Goal: Task Accomplishment & Management: Manage account settings

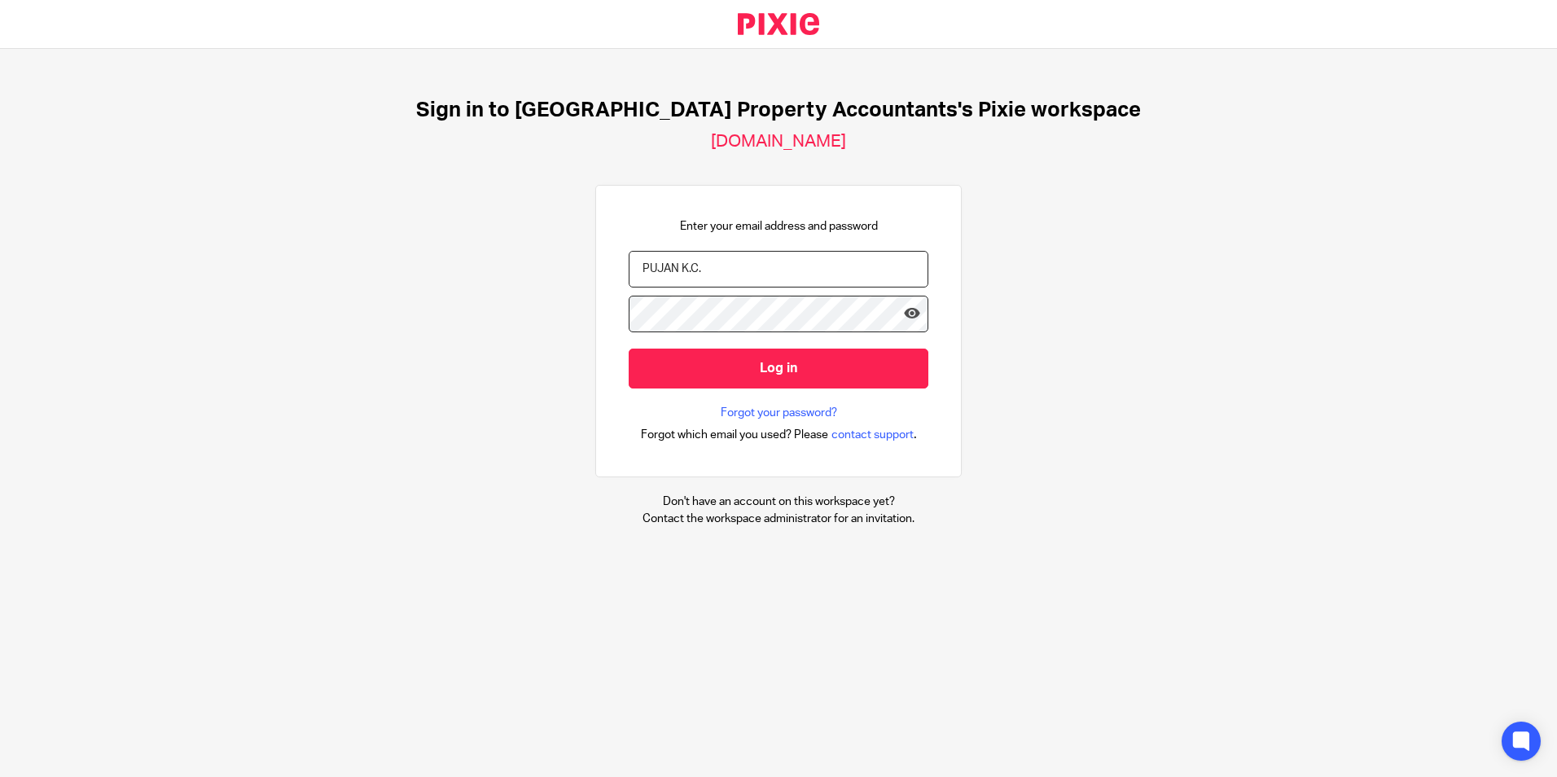
click at [1073, 223] on div "Sign in to UK Property Accountants's Pixie workspace ukpa.usepixie.net Enter yo…" at bounding box center [778, 312] width 1557 height 527
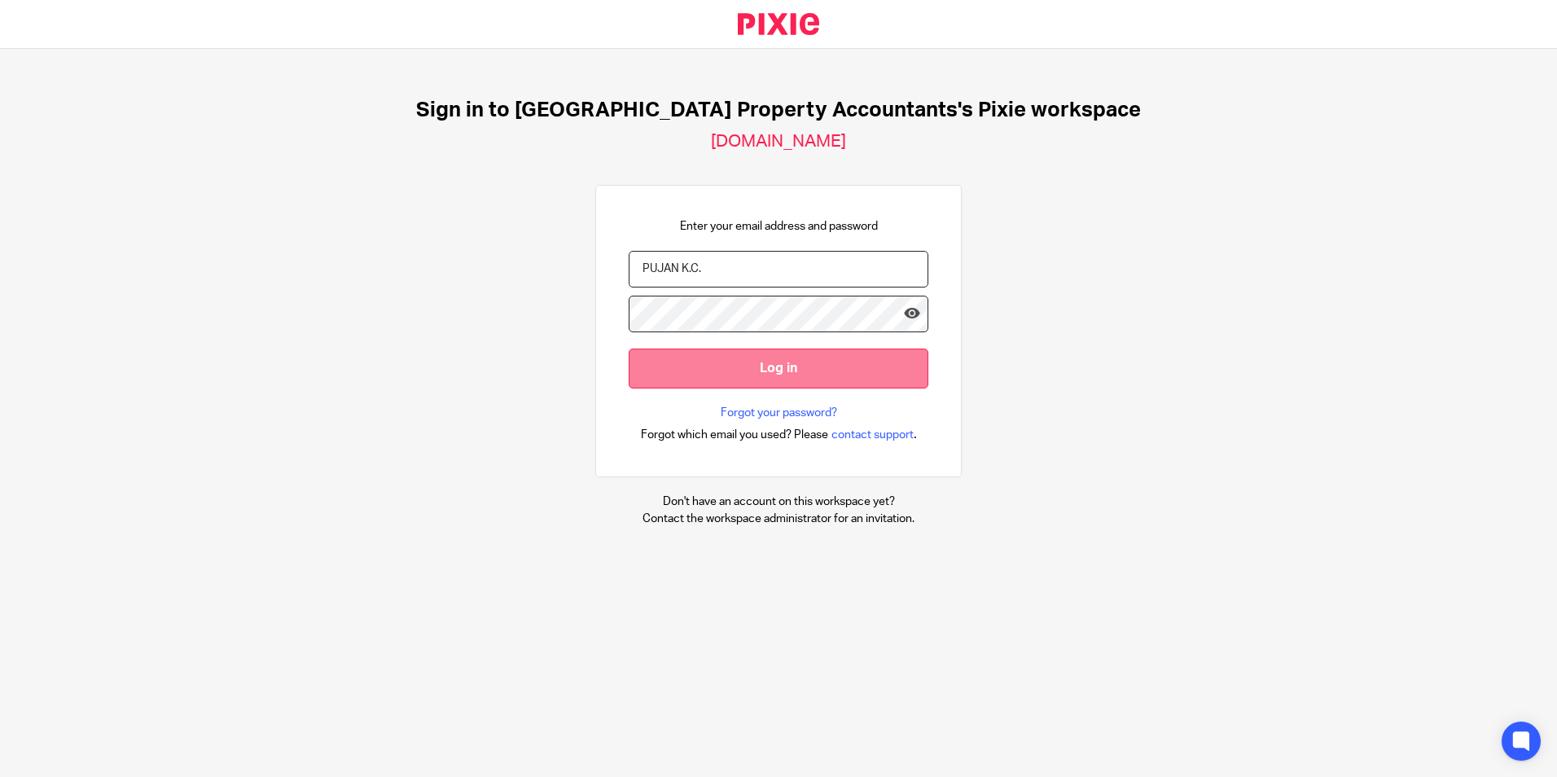
click at [799, 379] on input "Log in" at bounding box center [779, 369] width 300 height 40
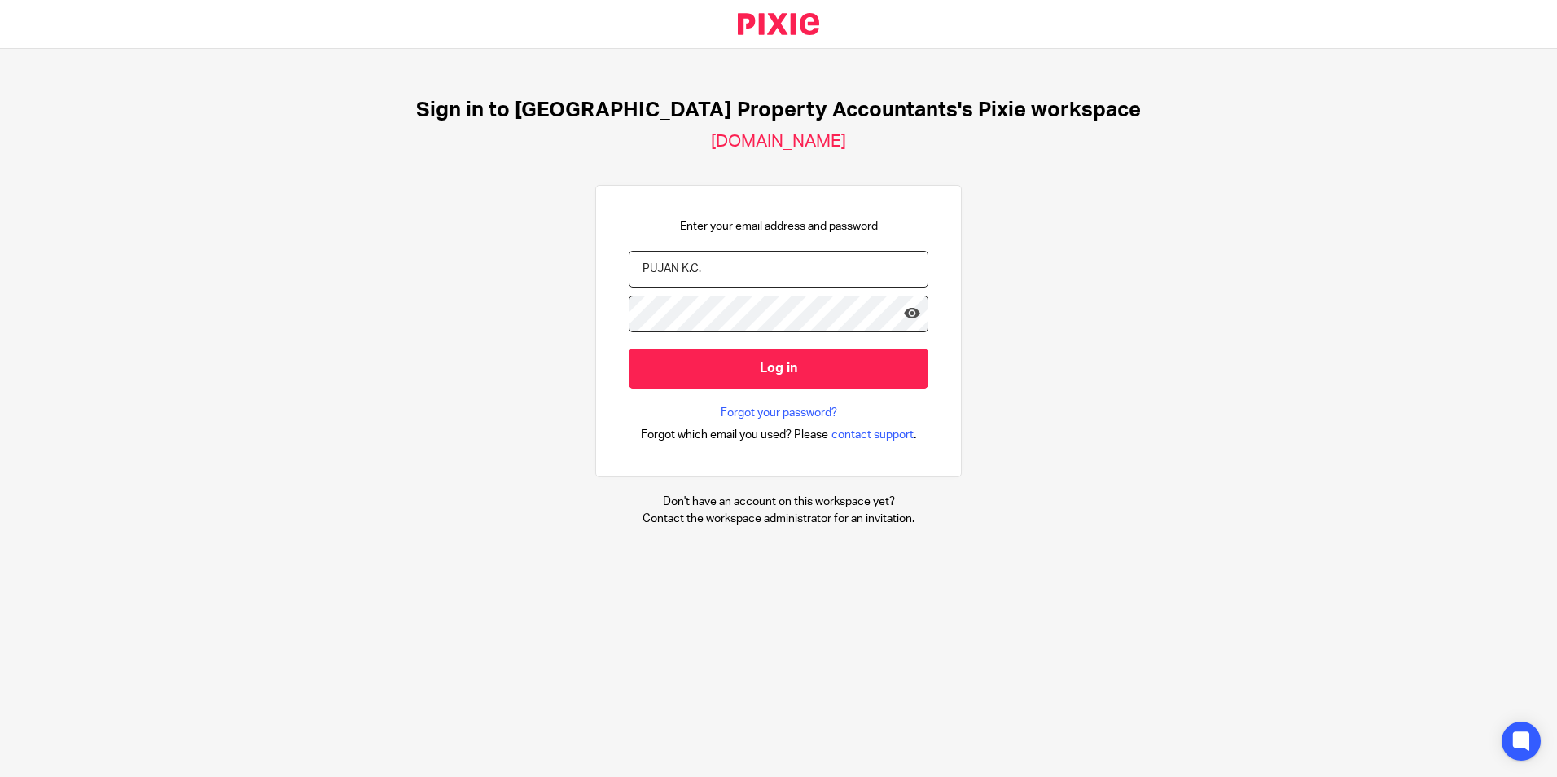
drag, startPoint x: 776, startPoint y: 280, endPoint x: 532, endPoint y: 268, distance: 244.6
click at [532, 268] on div "Sign in to UK Property Accountants's Pixie workspace ukpa.usepixie.net Enter yo…" at bounding box center [778, 312] width 1557 height 527
type input "pujan.k@ukpa.co.uk"
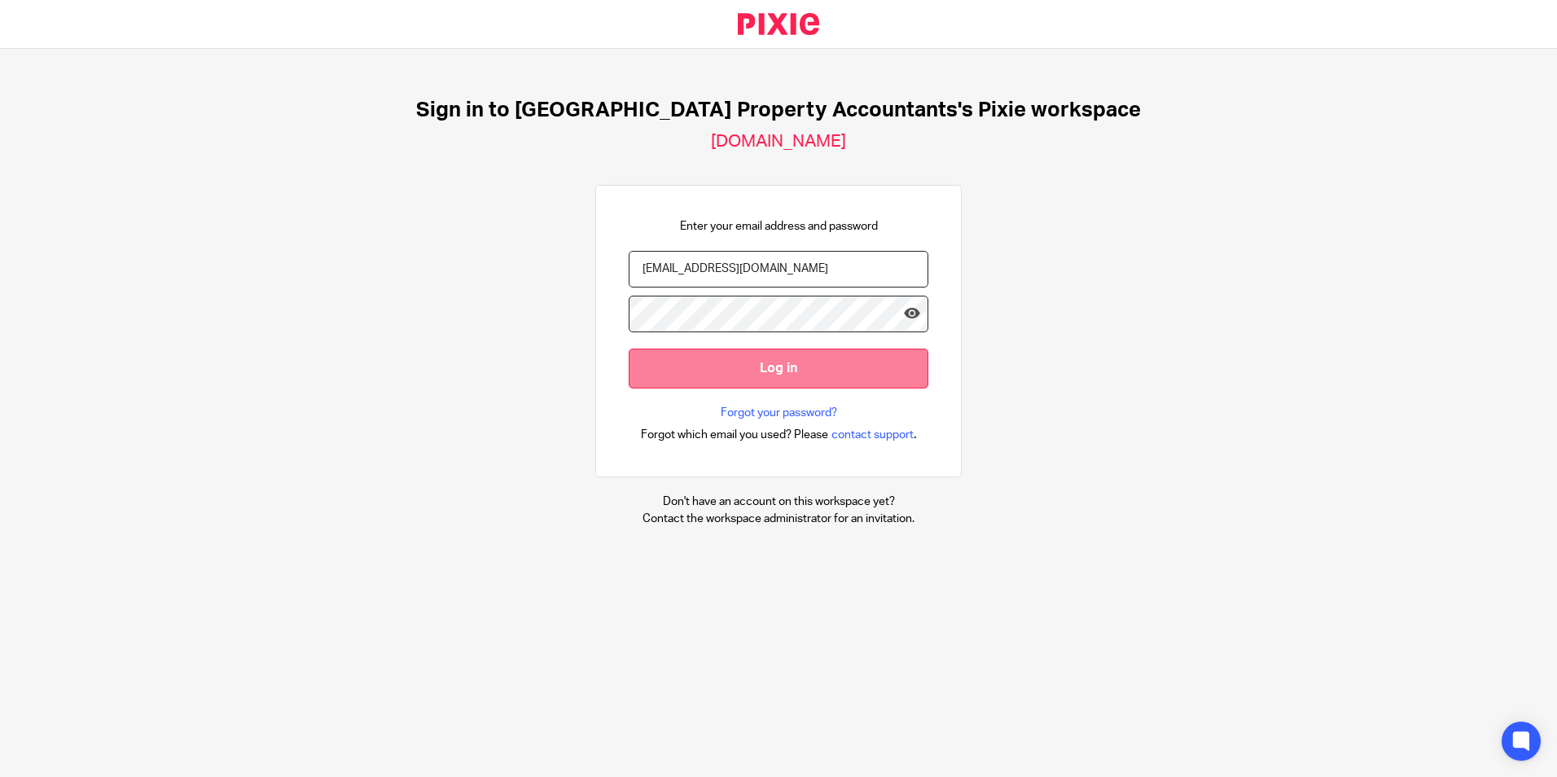
click at [753, 371] on input "Log in" at bounding box center [779, 369] width 300 height 40
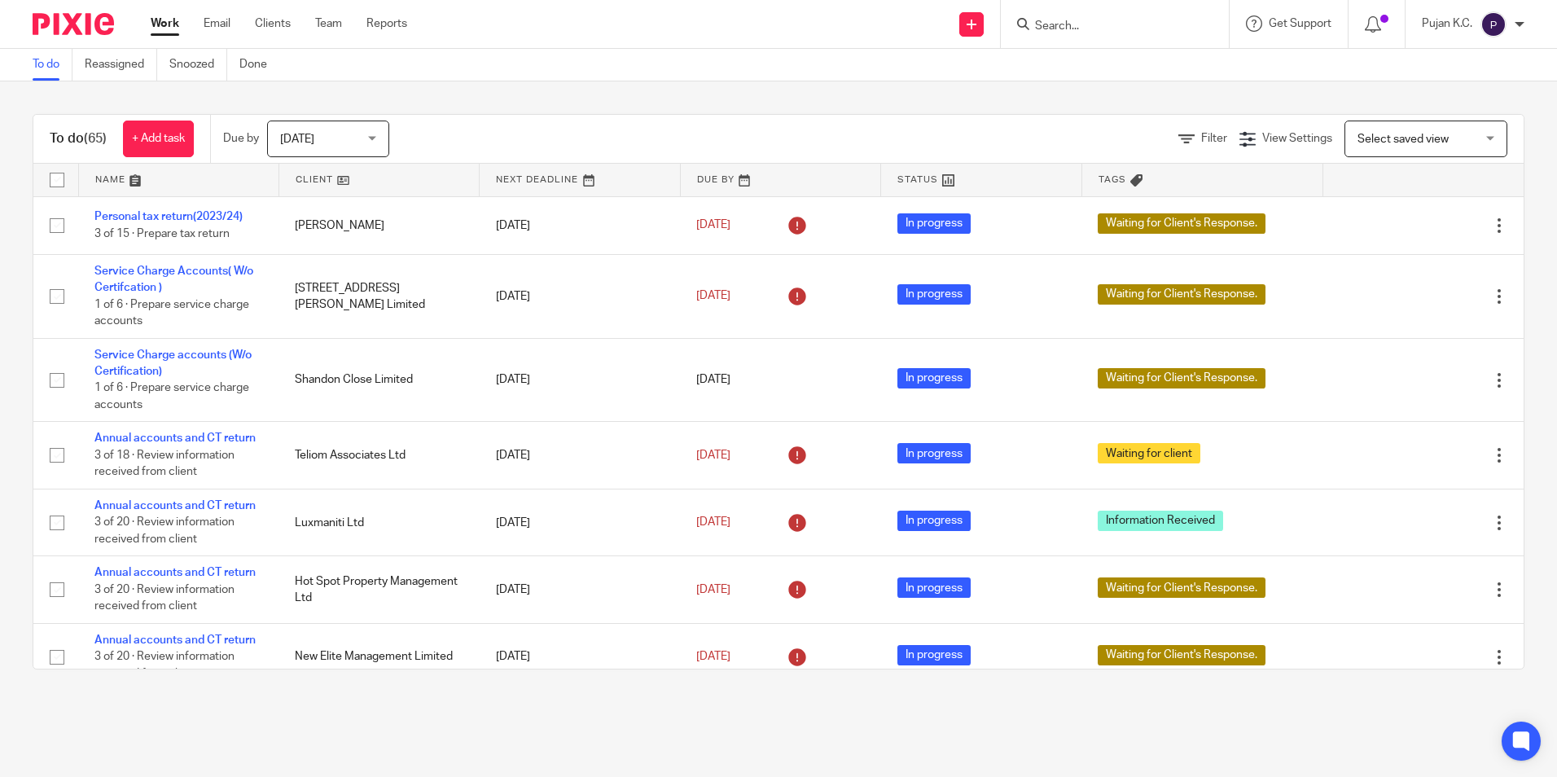
click at [1114, 27] on input "Search" at bounding box center [1106, 27] width 147 height 15
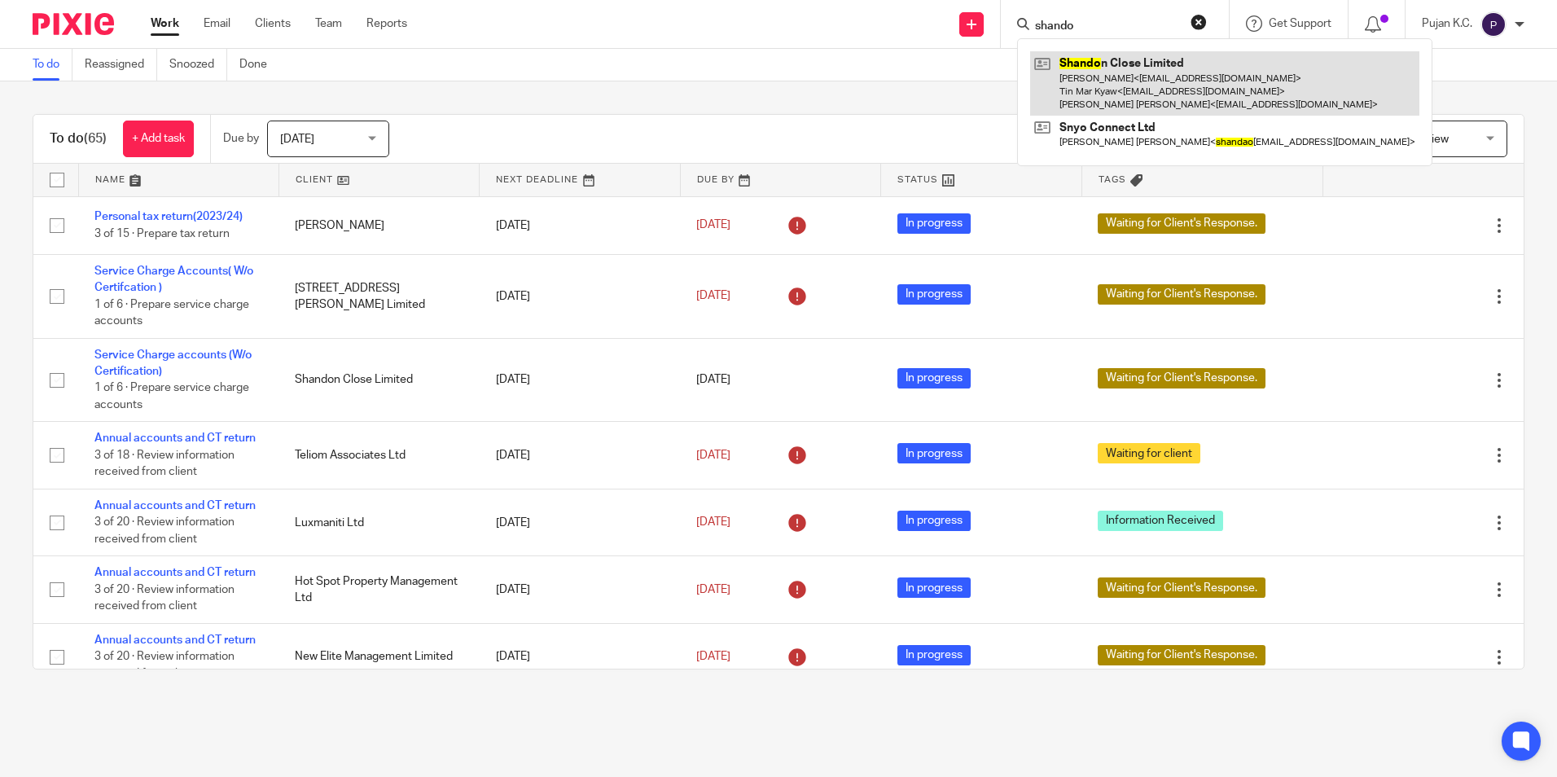
type input "shando"
click at [1114, 85] on link at bounding box center [1224, 83] width 389 height 64
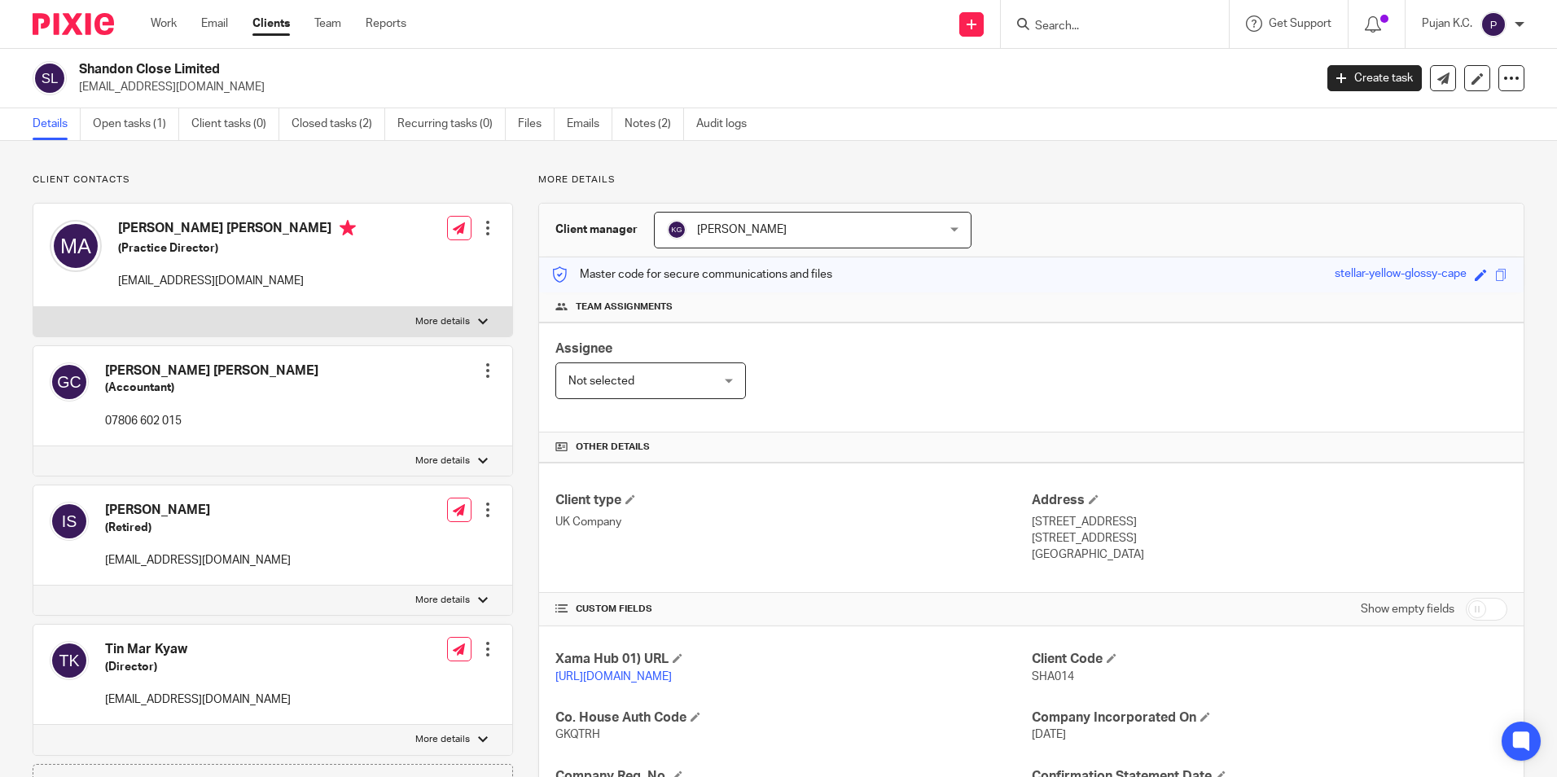
click at [480, 230] on div at bounding box center [488, 228] width 16 height 16
click at [423, 270] on link "Edit contact" at bounding box center [411, 264] width 156 height 24
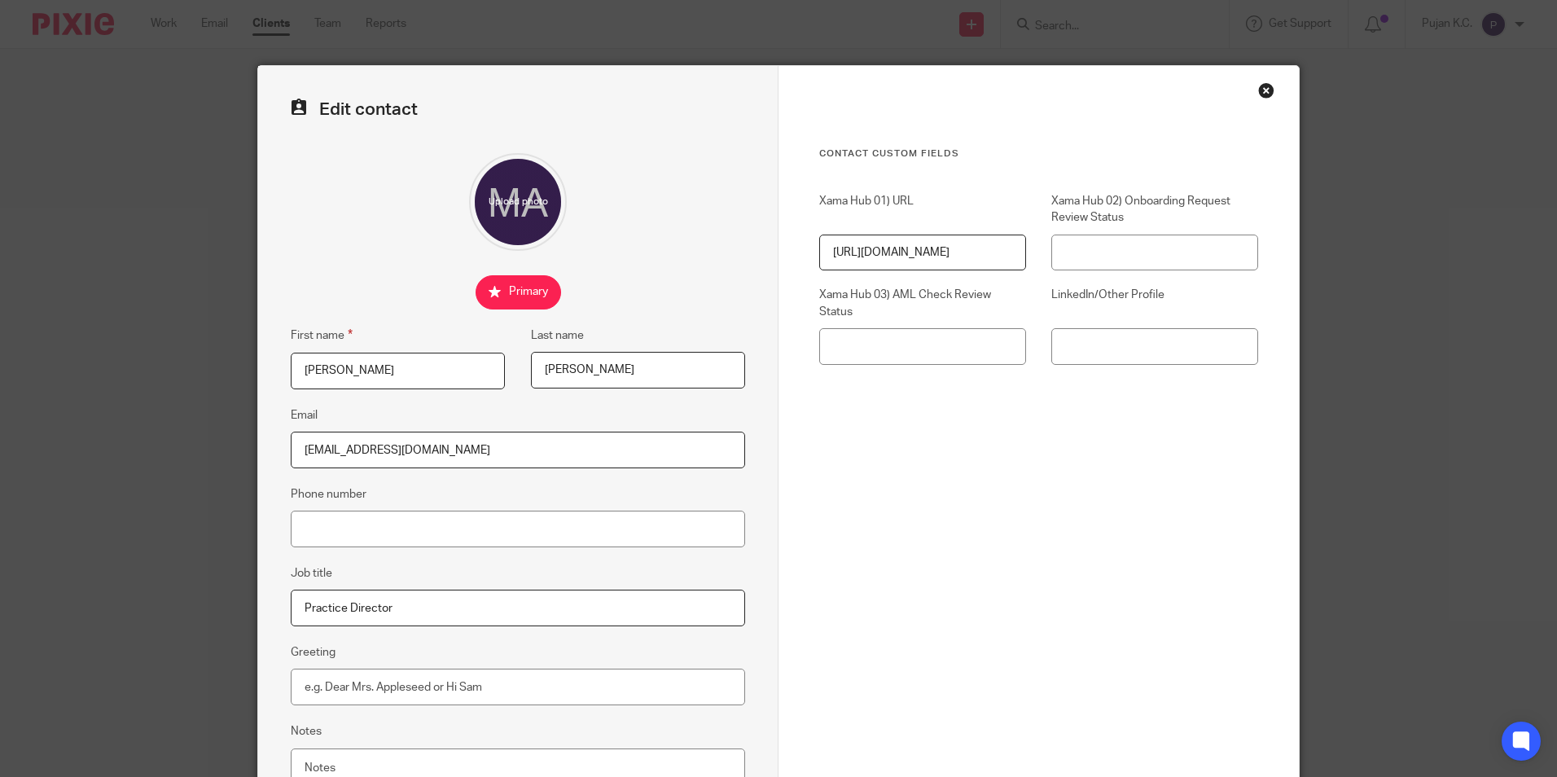
click at [1258, 91] on div "Close this dialog window" at bounding box center [1266, 90] width 16 height 16
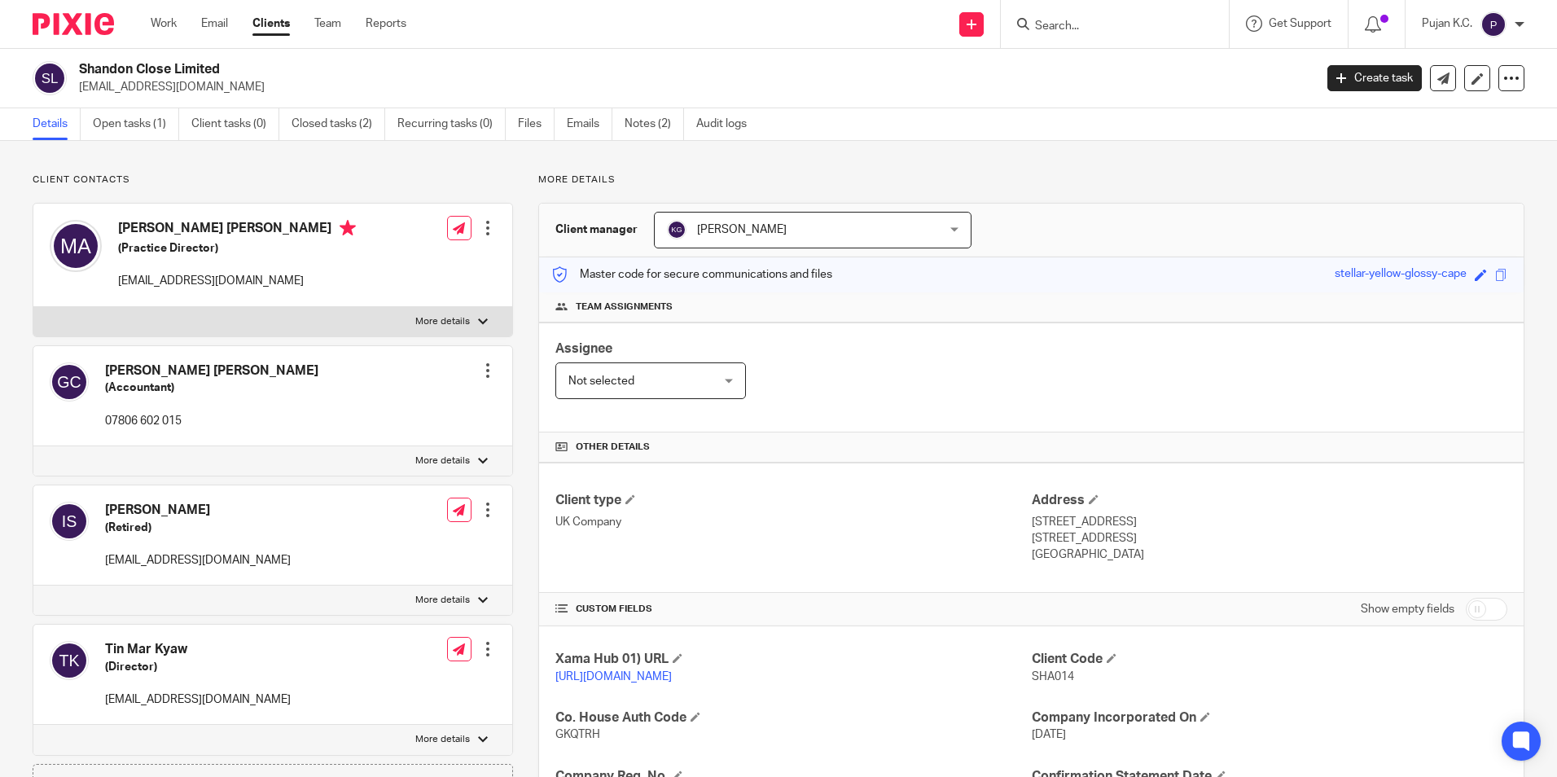
click at [484, 367] on div at bounding box center [488, 370] width 16 height 16
click at [449, 407] on link "Edit contact" at bounding box center [411, 407] width 156 height 24
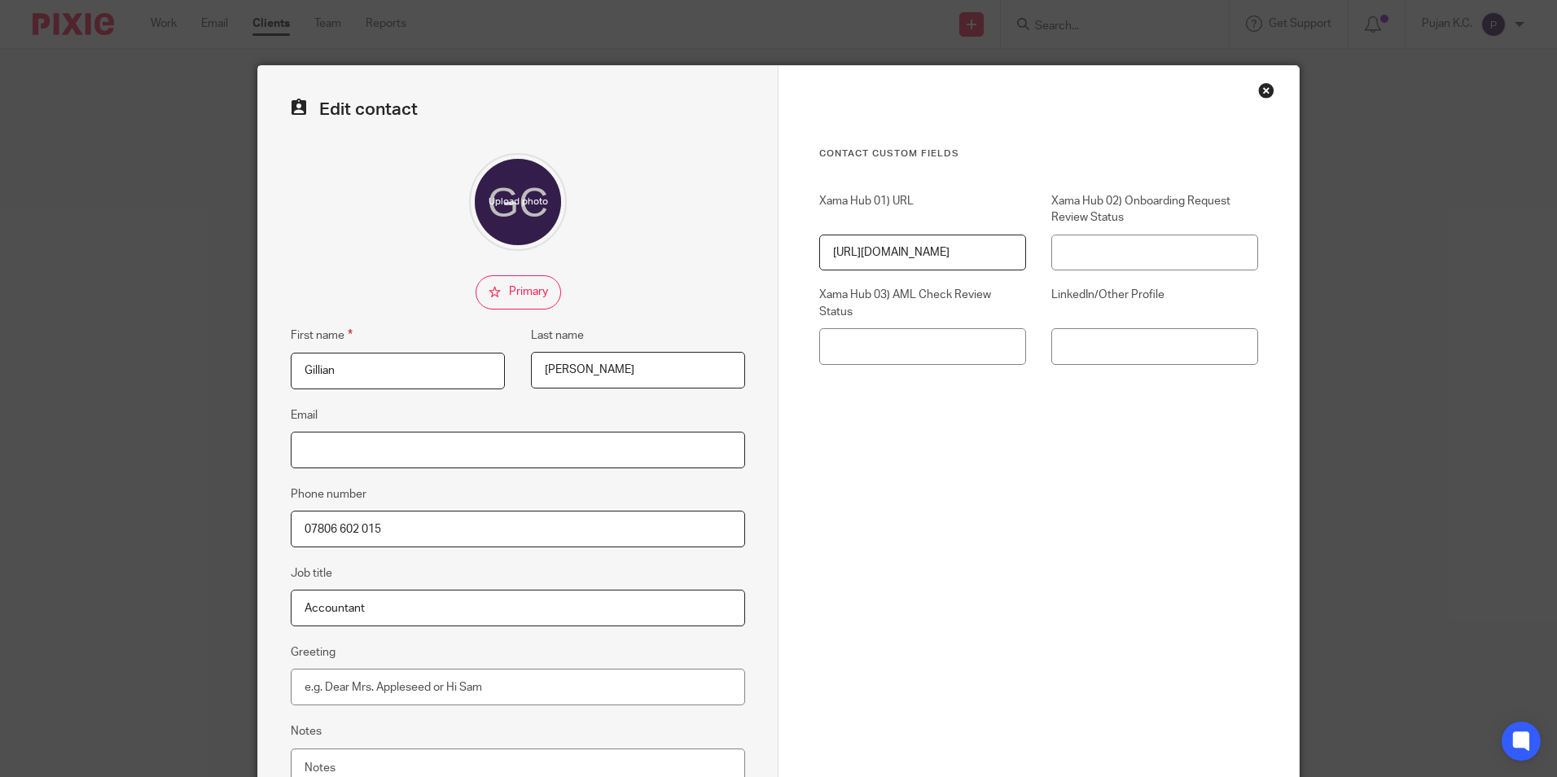
drag, startPoint x: 439, startPoint y: 463, endPoint x: 359, endPoint y: 437, distance: 84.0
click at [439, 463] on input "Email" at bounding box center [518, 450] width 454 height 37
click at [383, 430] on fieldset "Email" at bounding box center [518, 437] width 454 height 63
click at [0, 0] on div at bounding box center [0, 0] width 0 height 0
click at [374, 455] on input "Email" at bounding box center [518, 450] width 454 height 37
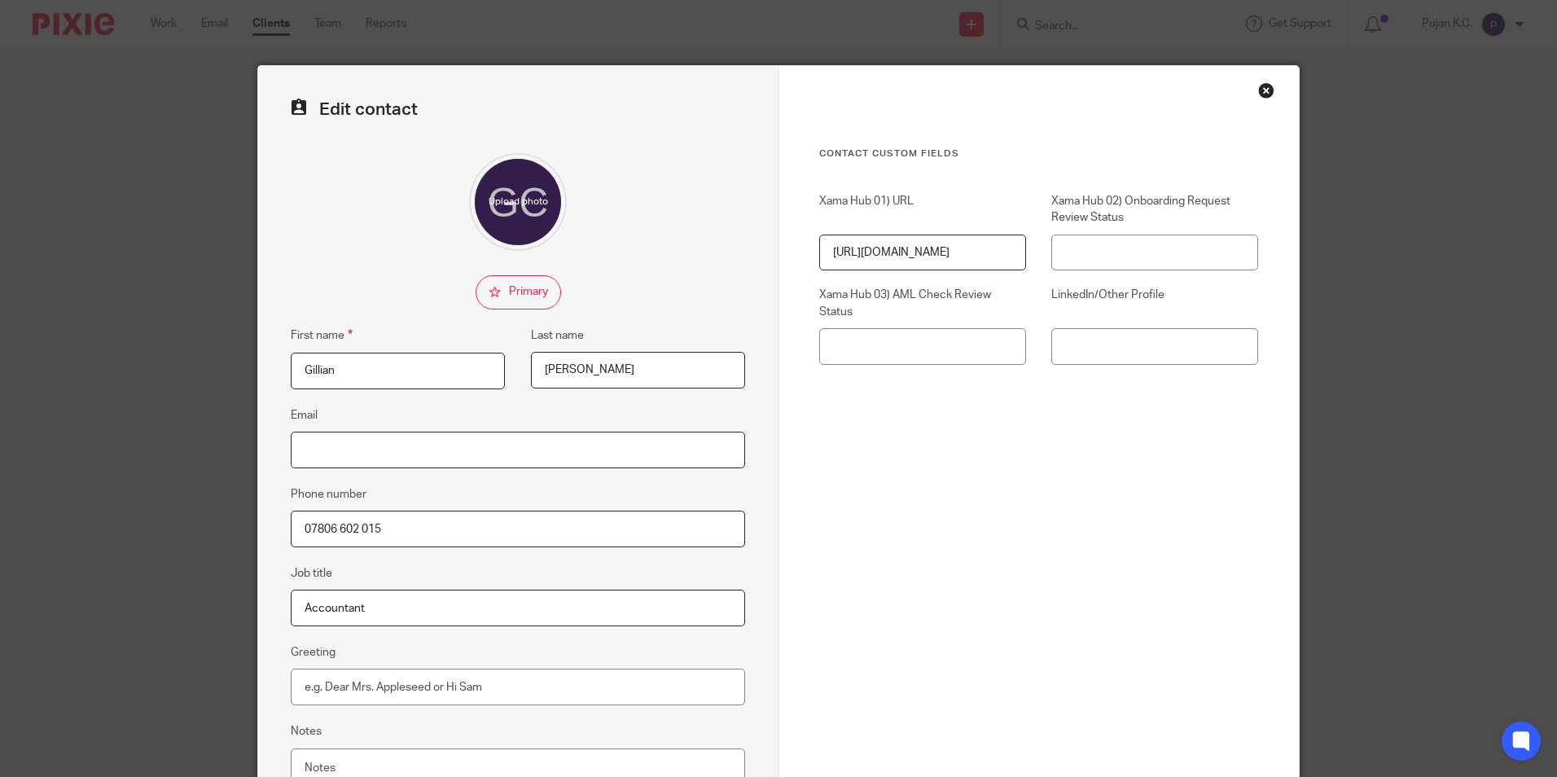
paste input "[PERSON_NAME] <[EMAIL_ADDRESS][DOMAIN_NAME]>"
drag, startPoint x: 373, startPoint y: 452, endPoint x: 207, endPoint y: 449, distance: 166.2
click at [209, 449] on div "Edit contact First name [PERSON_NAME] Last name [PERSON_NAME] Email [PERSON_NAM…" at bounding box center [778, 388] width 1557 height 777
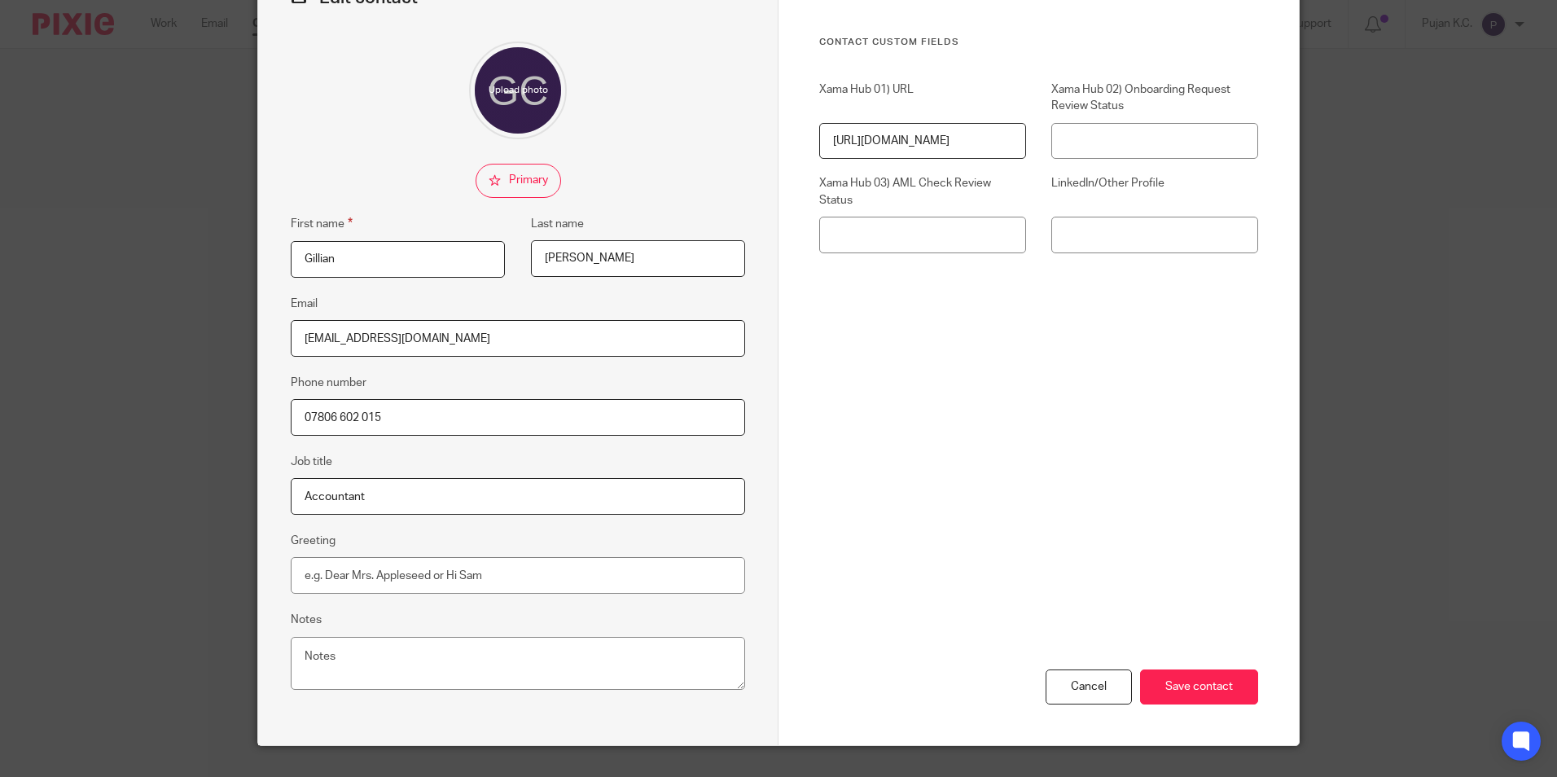
scroll to position [146, 0]
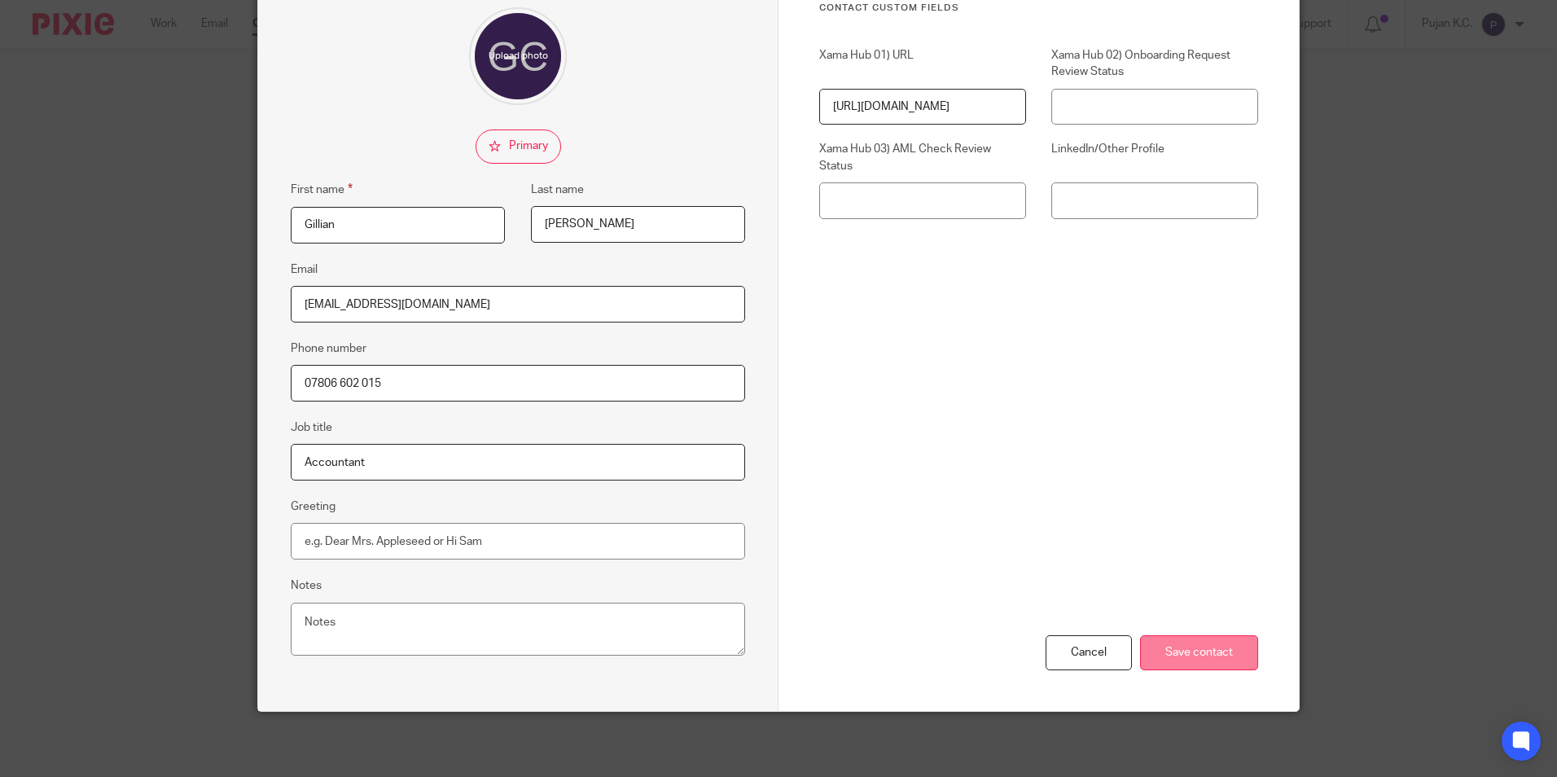
type input "[EMAIL_ADDRESS][DOMAIN_NAME]"
click at [1204, 663] on input "Save contact" at bounding box center [1199, 652] width 118 height 35
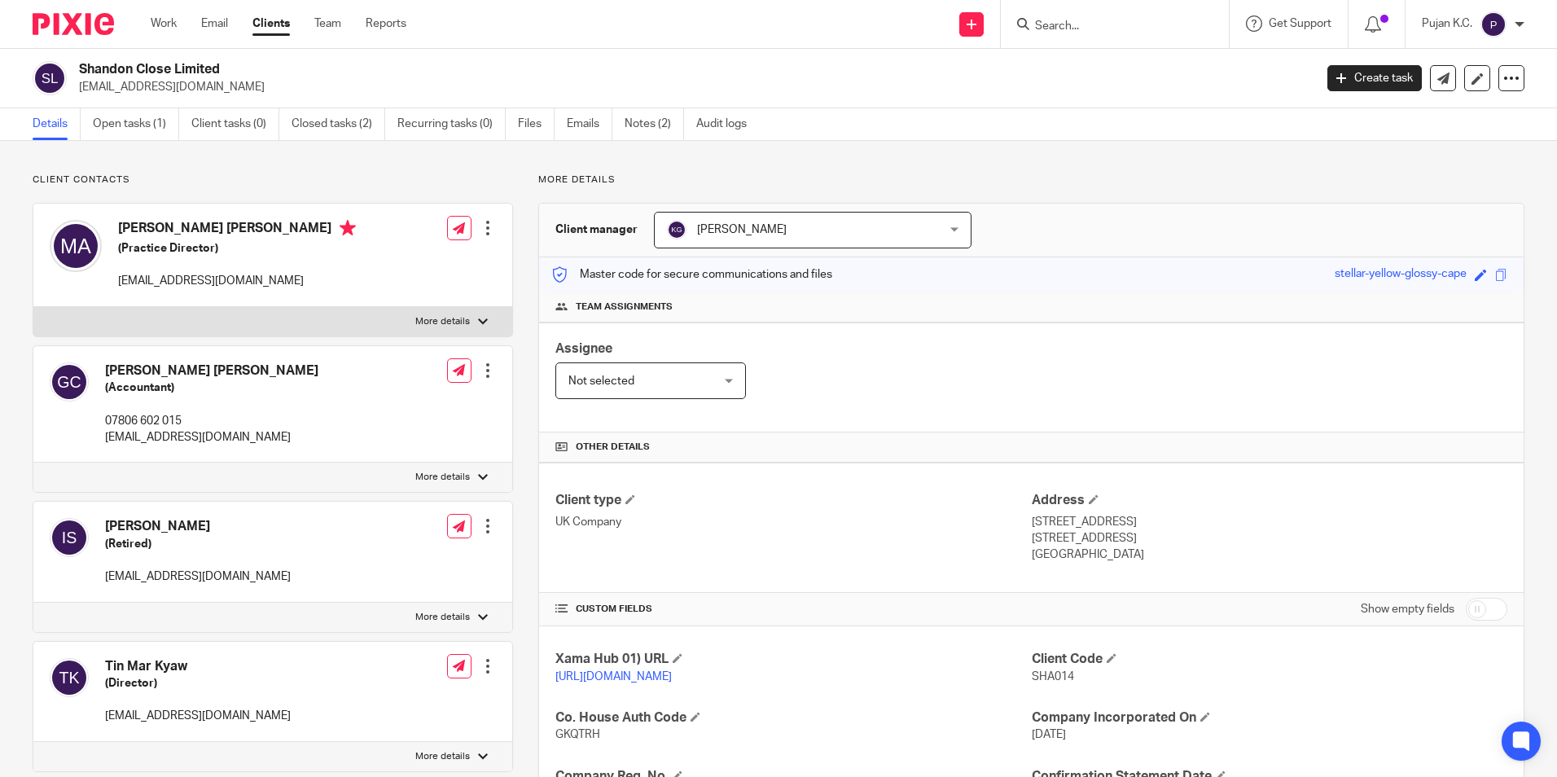
click at [485, 372] on div at bounding box center [488, 370] width 16 height 16
click at [410, 472] on button "Make primary" at bounding box center [377, 477] width 89 height 21
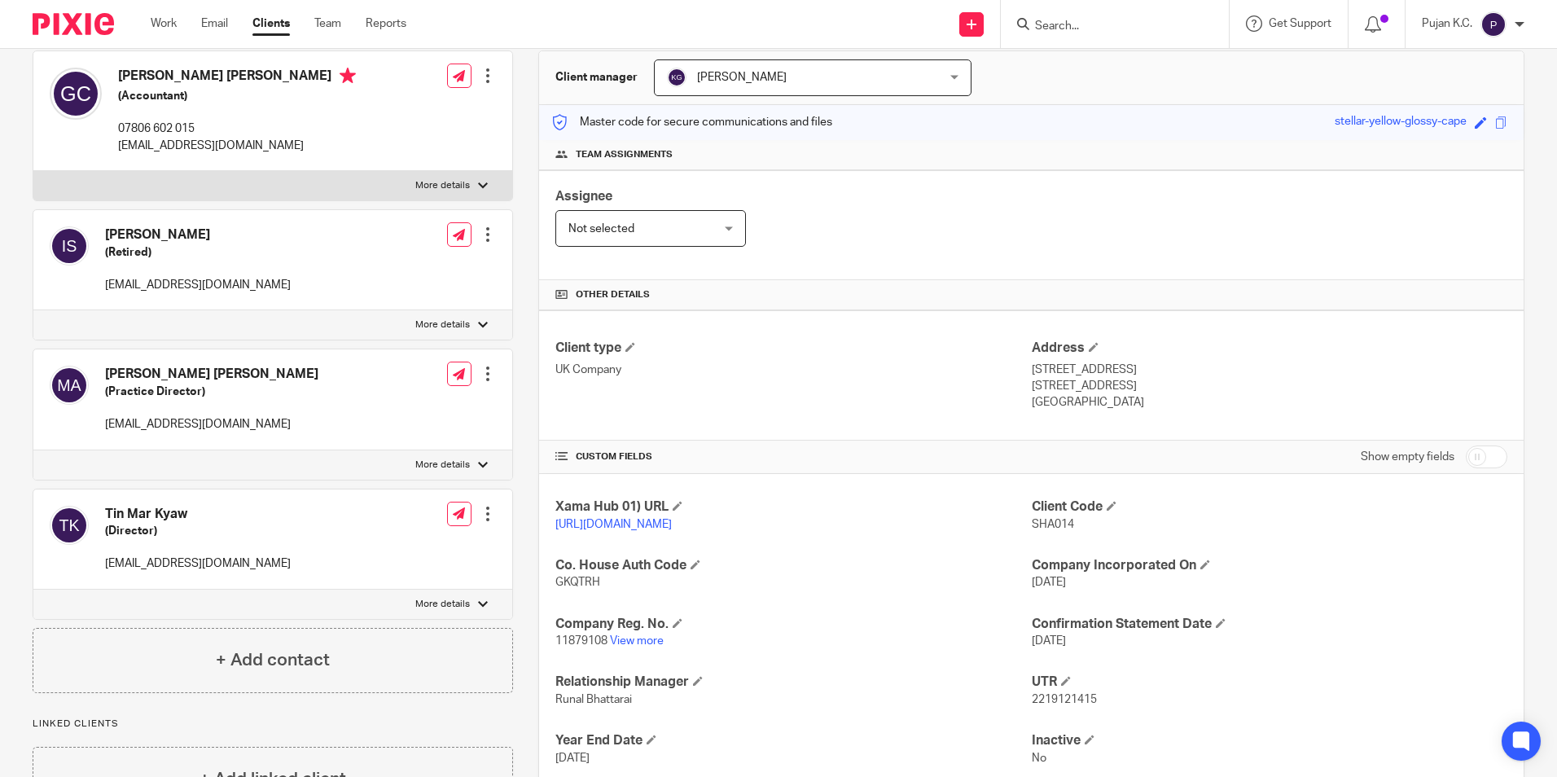
scroll to position [274, 0]
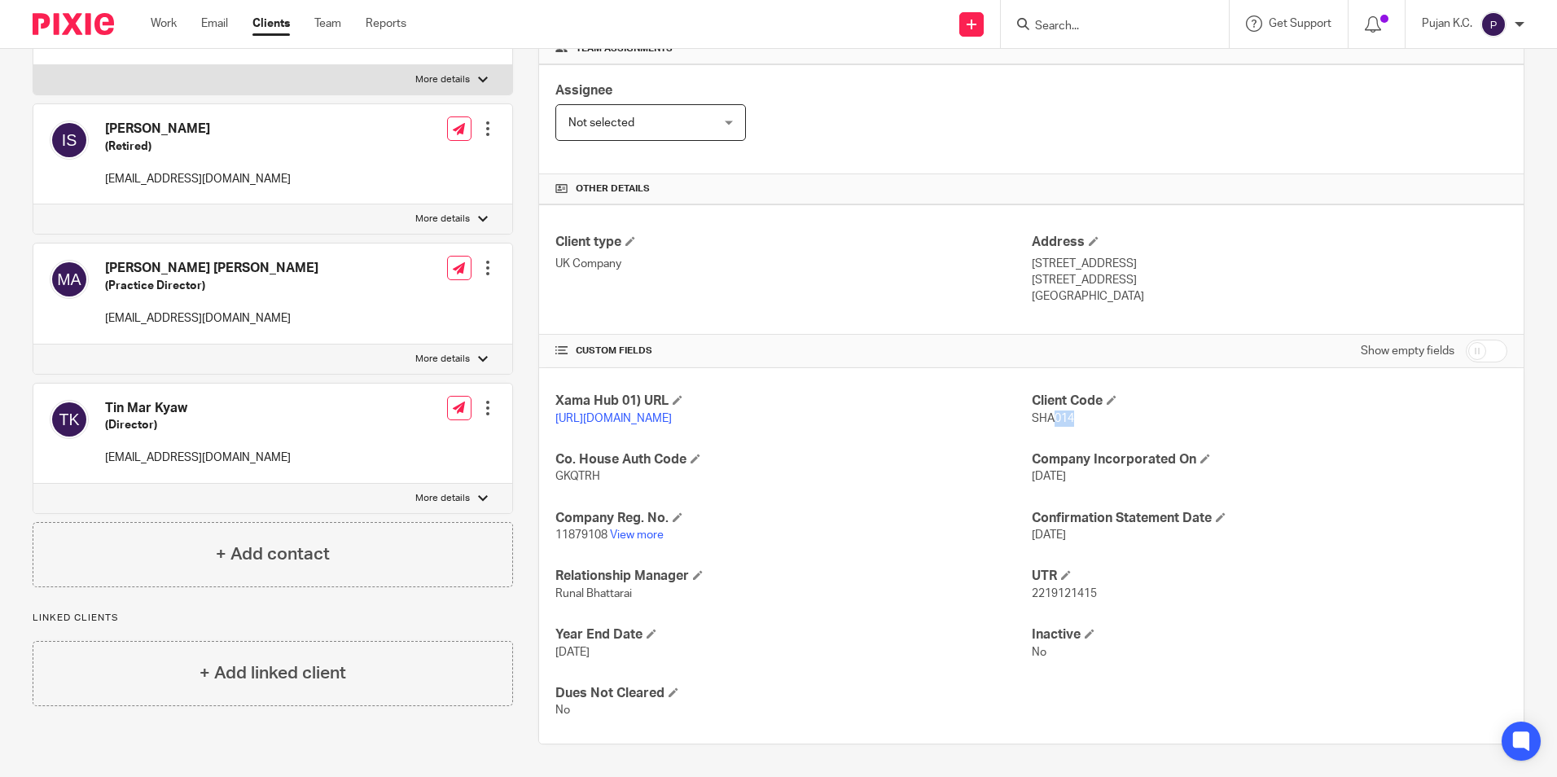
drag, startPoint x: 1042, startPoint y: 403, endPoint x: 1099, endPoint y: 399, distance: 56.3
click at [1099, 410] on p "SHA014" at bounding box center [1270, 418] width 476 height 16
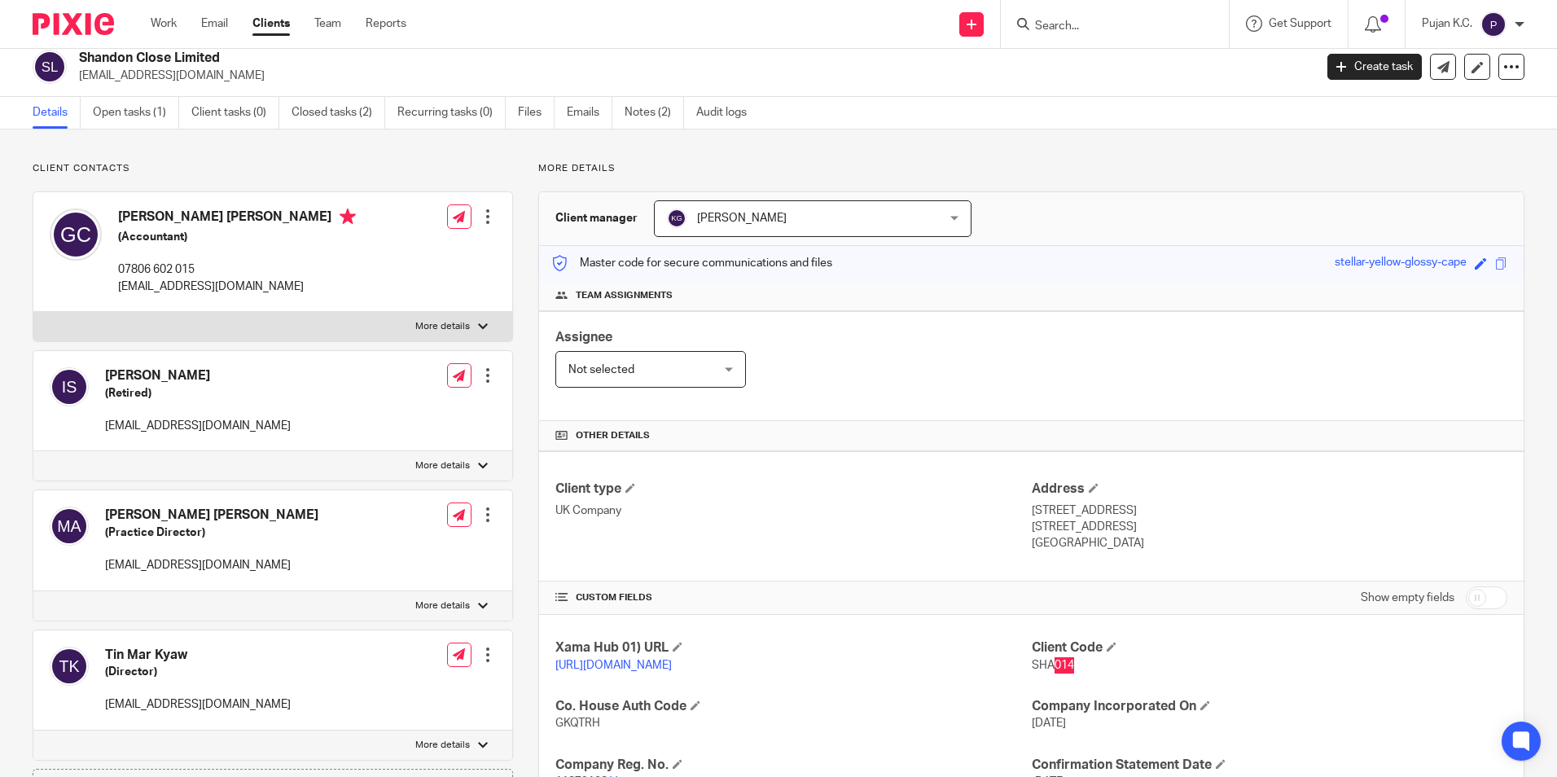
scroll to position [0, 0]
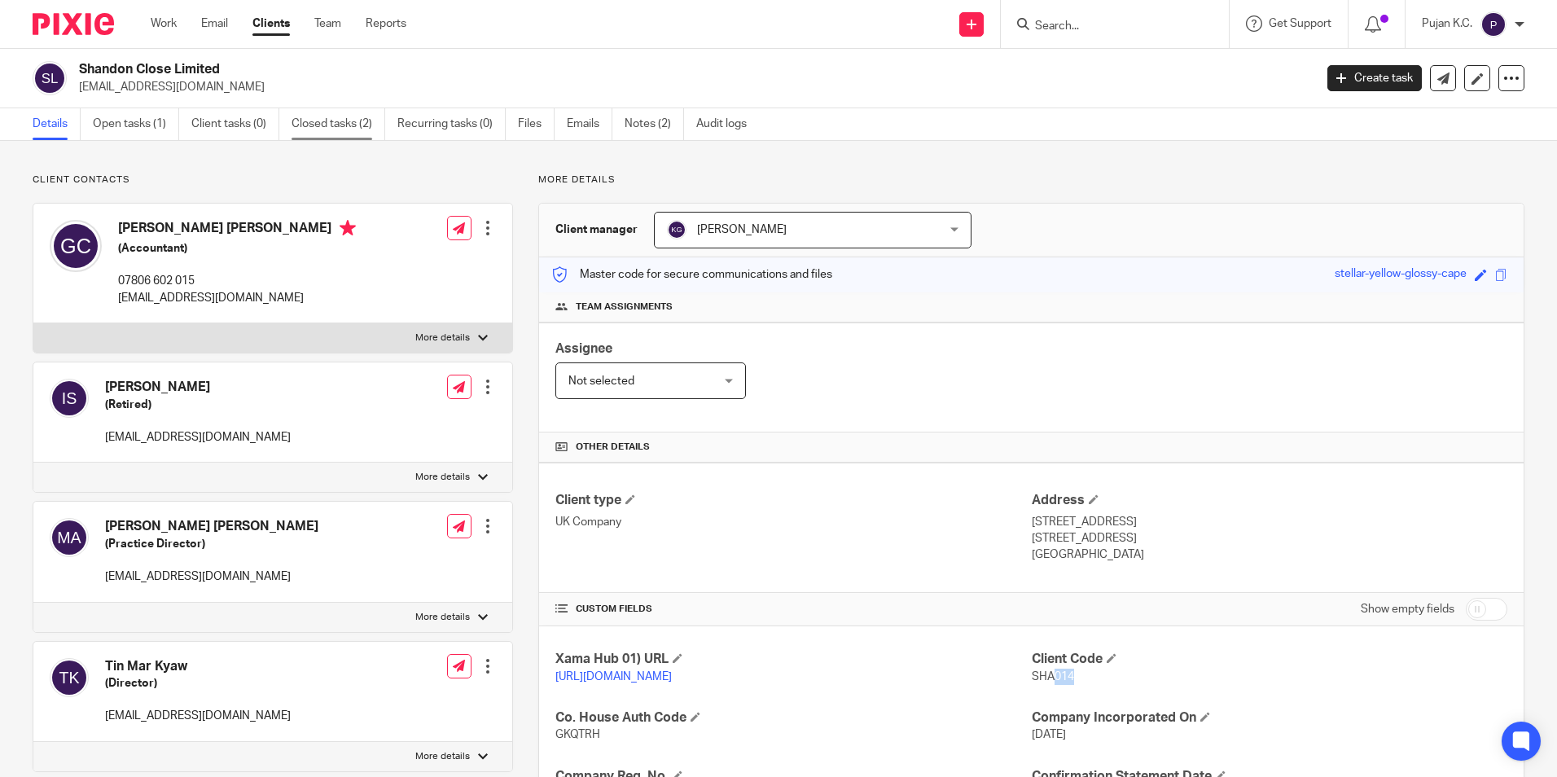
click at [348, 122] on link "Closed tasks (2)" at bounding box center [339, 124] width 94 height 32
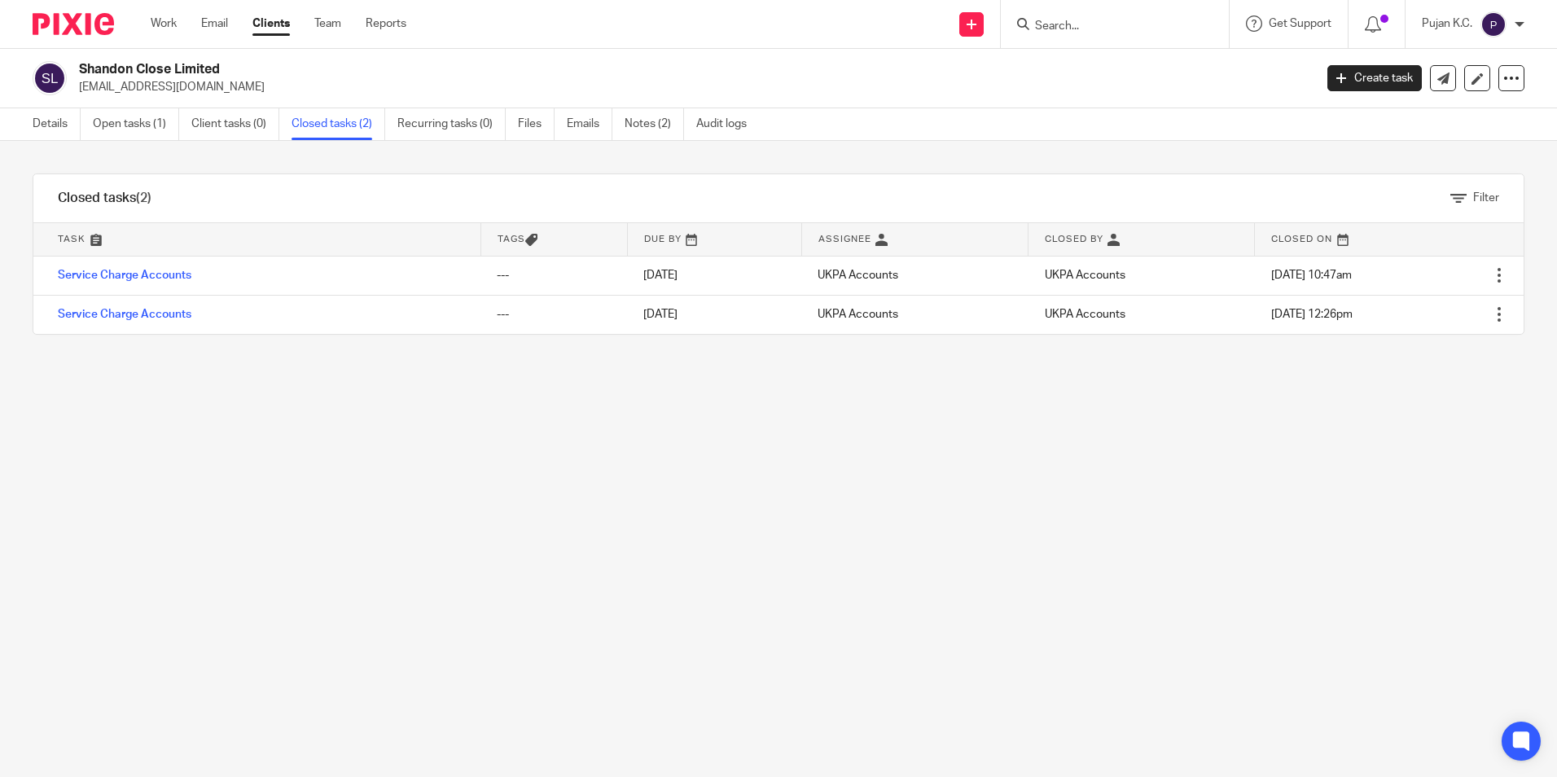
click at [1169, 28] on input "Search" at bounding box center [1106, 27] width 147 height 15
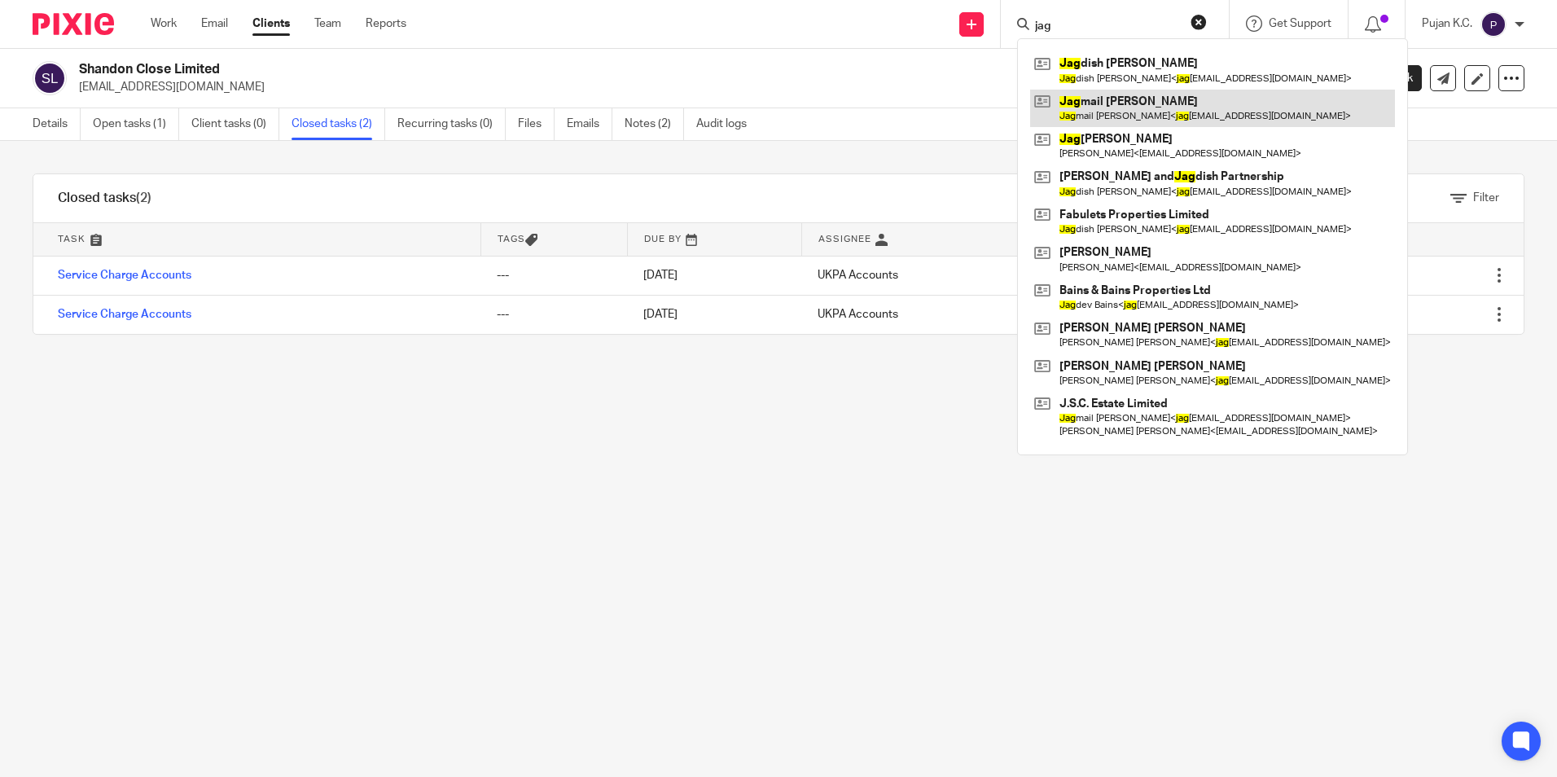
type input "jag"
click at [1200, 107] on link at bounding box center [1212, 108] width 365 height 37
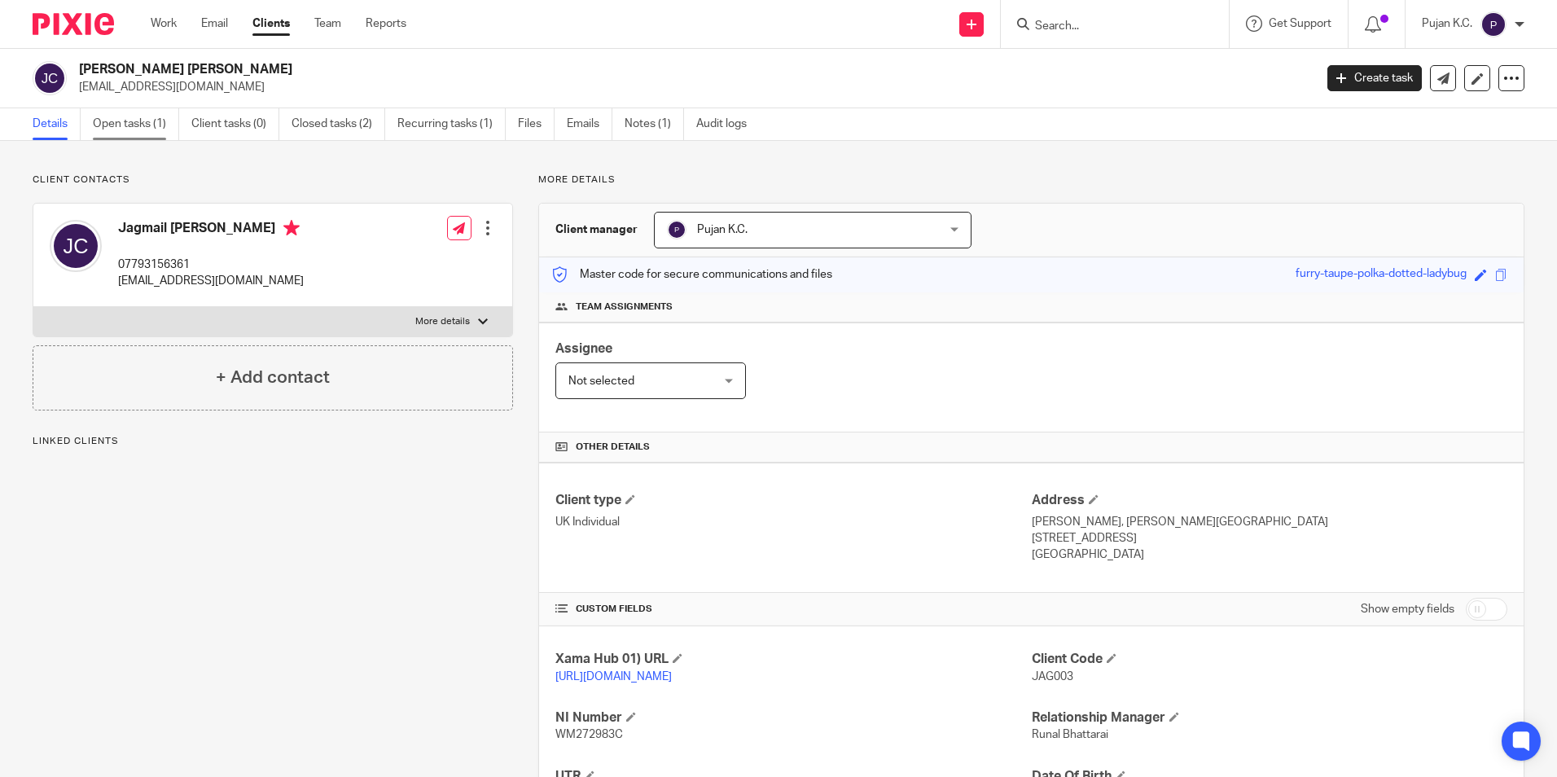
click at [107, 133] on link "Open tasks (1)" at bounding box center [136, 124] width 86 height 32
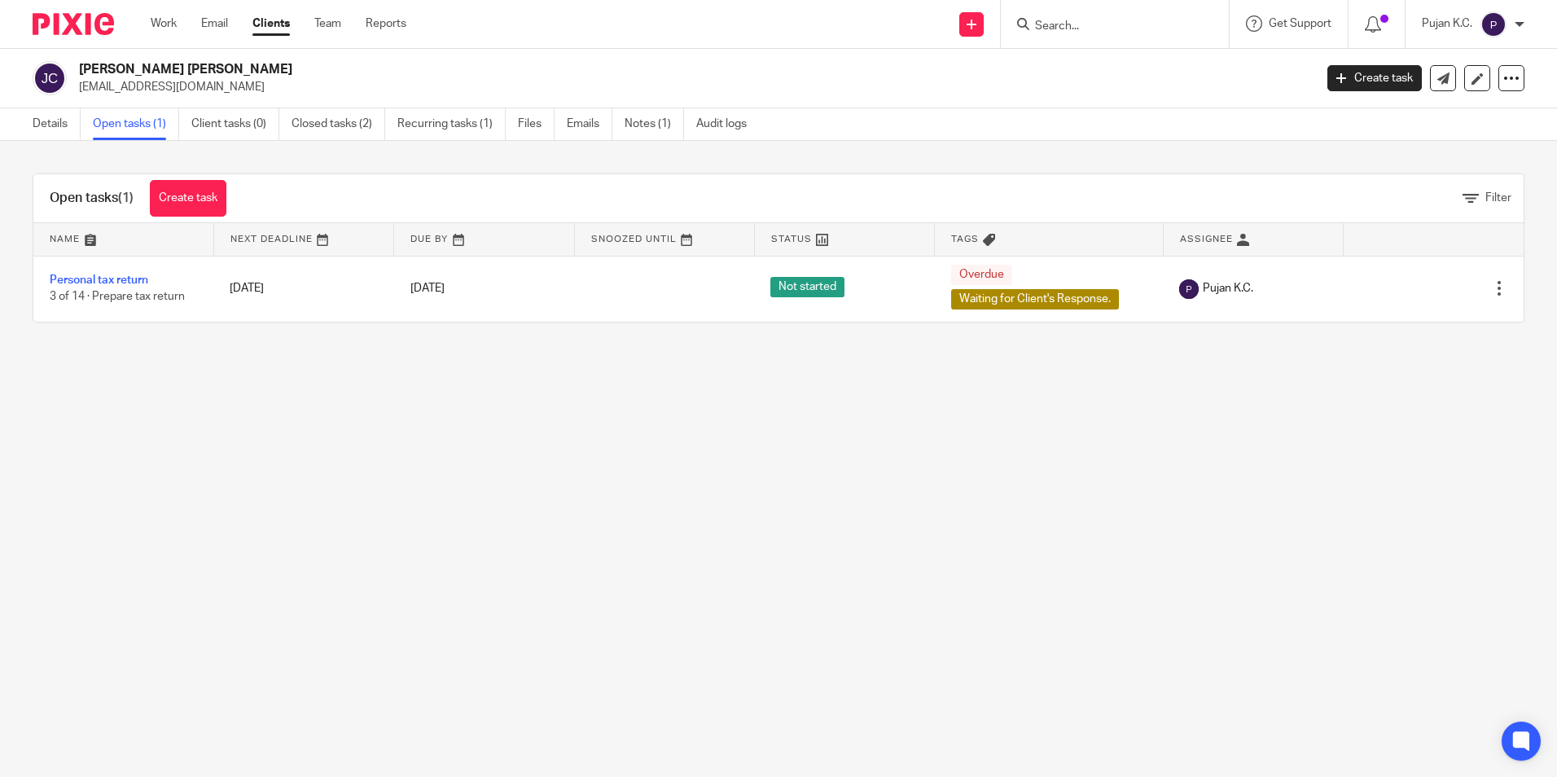
click at [532, 363] on main "Jagmail Singh Claire jagclaire@btinternet.com Create task Update from Companies…" at bounding box center [778, 388] width 1557 height 777
click at [1039, 27] on input "Search" at bounding box center [1106, 27] width 147 height 15
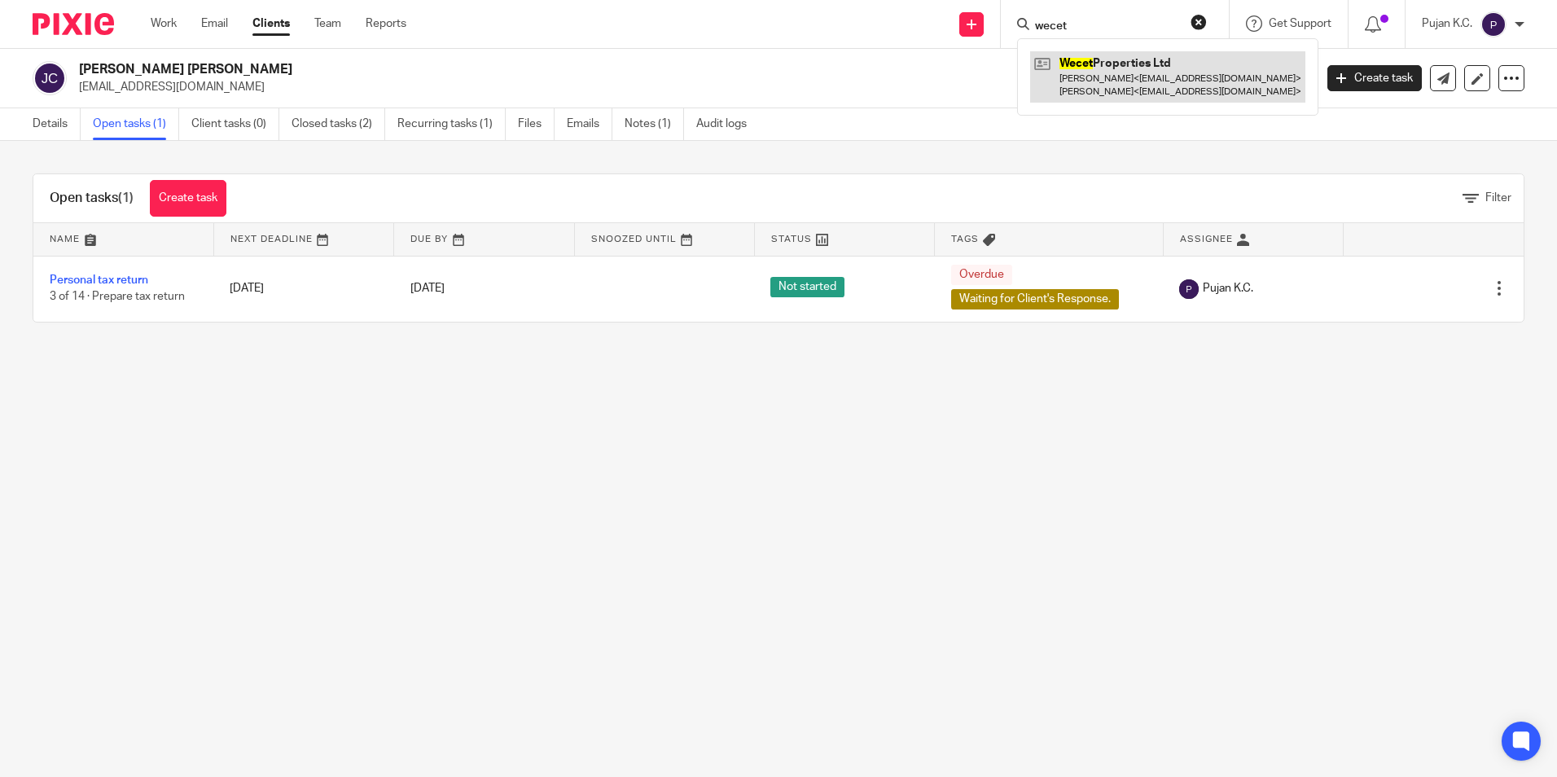
type input "wecet"
click at [1153, 100] on link at bounding box center [1167, 76] width 275 height 50
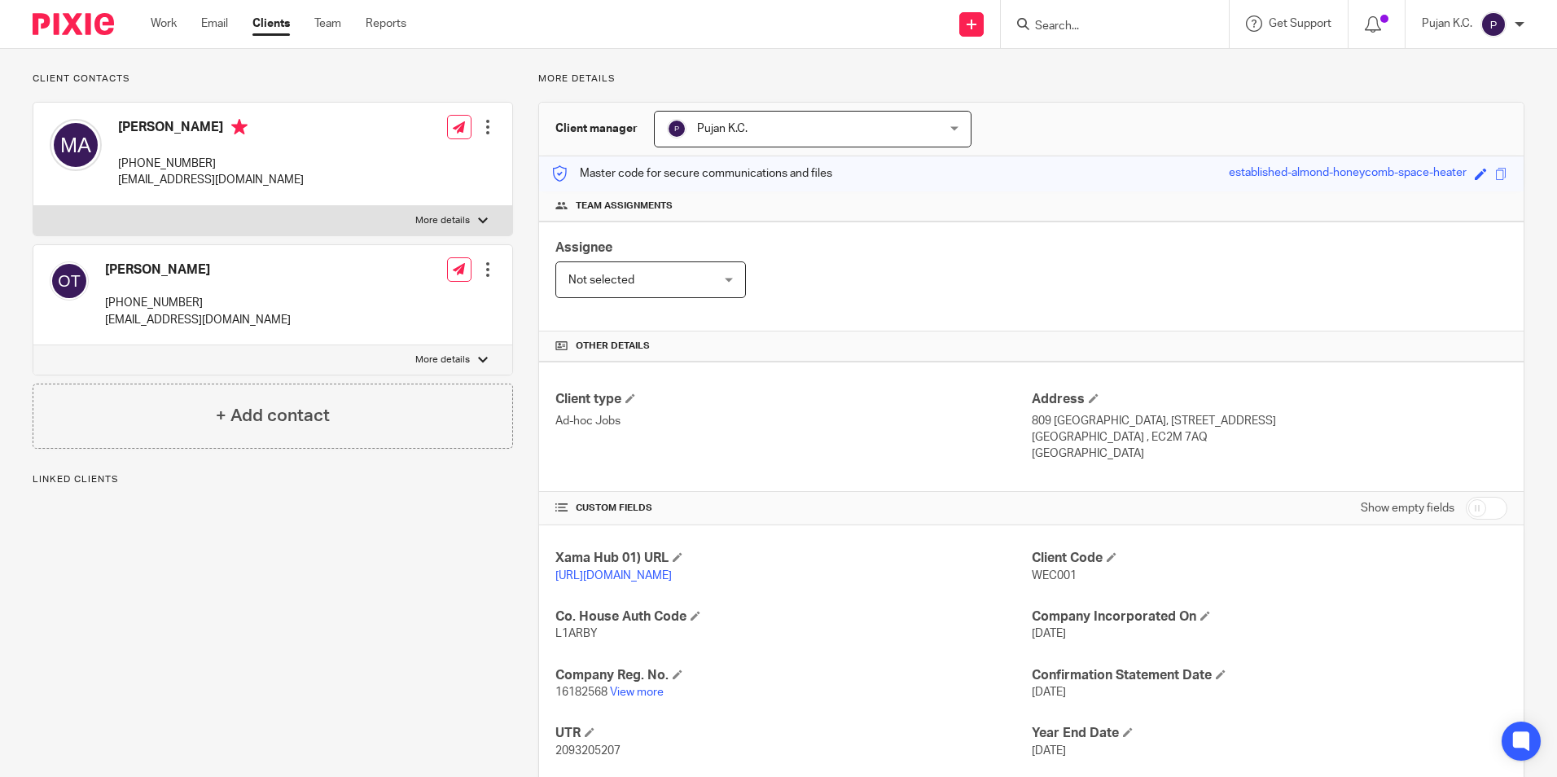
scroll to position [216, 0]
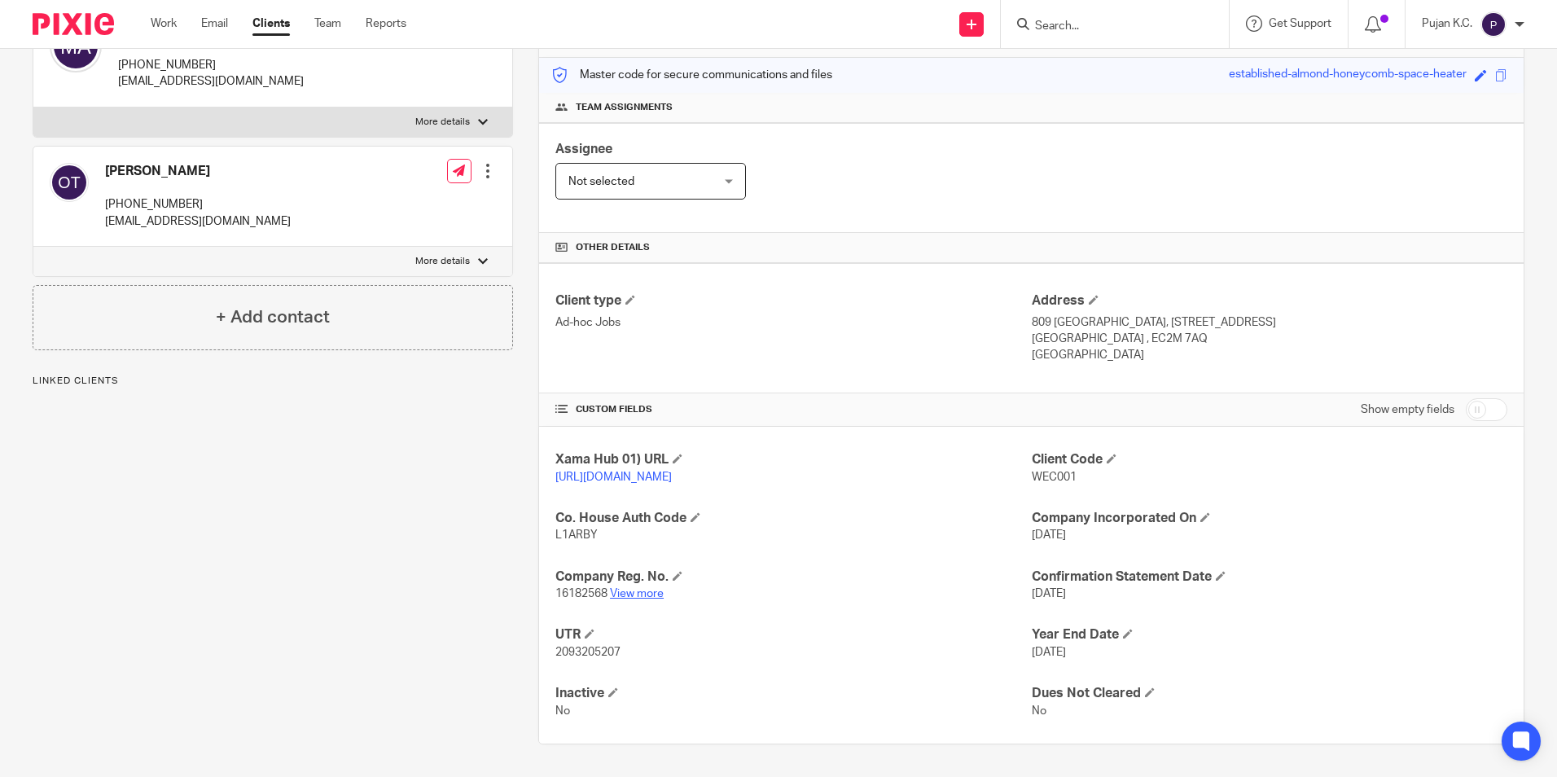
click at [643, 599] on link "View more" at bounding box center [637, 593] width 54 height 11
click at [1082, 29] on input "Search" at bounding box center [1106, 27] width 147 height 15
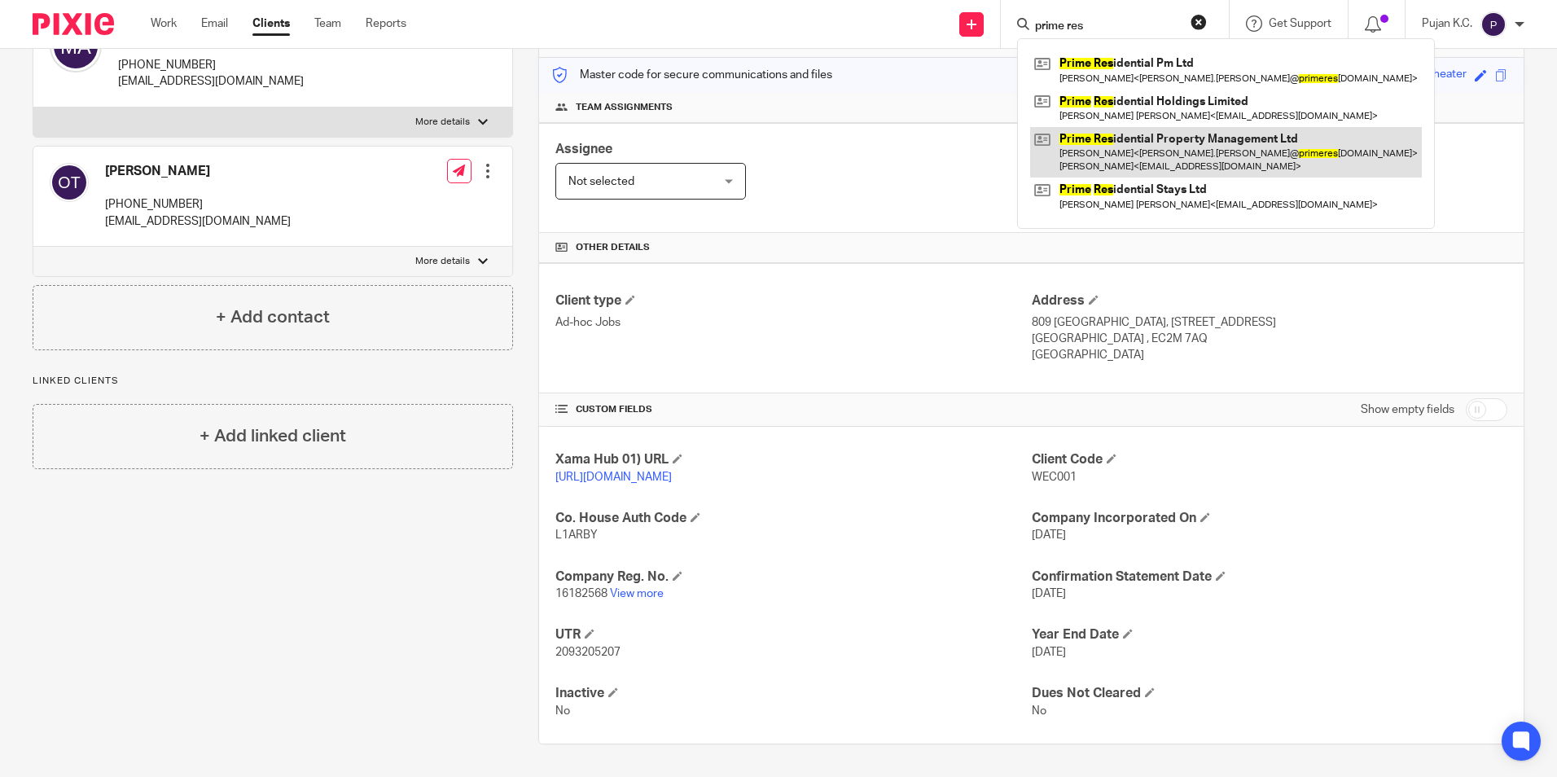
type input "prime res"
click at [1140, 147] on link at bounding box center [1226, 152] width 392 height 50
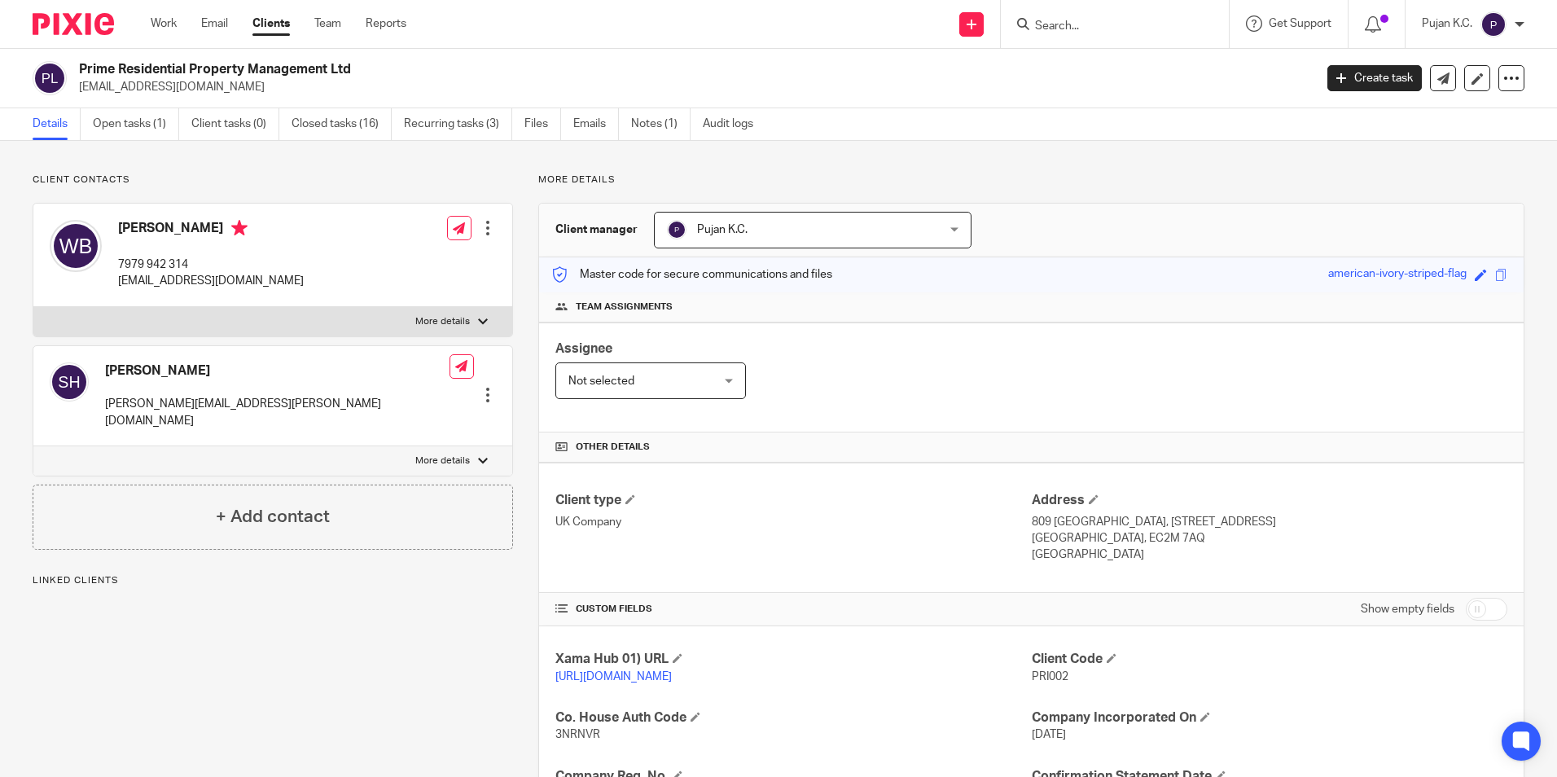
click at [131, 120] on link "Open tasks (1)" at bounding box center [136, 124] width 86 height 32
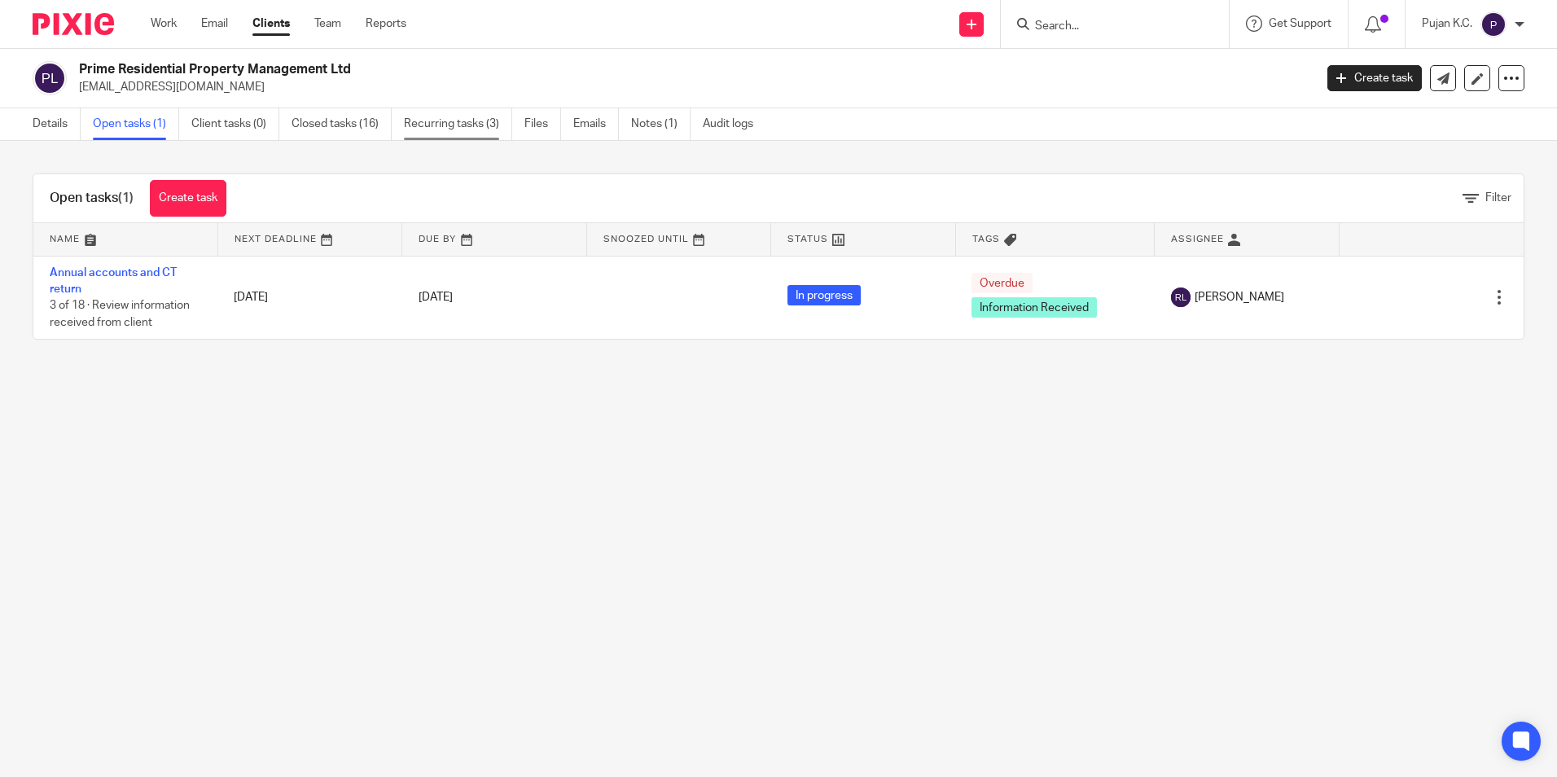
click at [454, 114] on link "Recurring tasks (3)" at bounding box center [458, 124] width 108 height 32
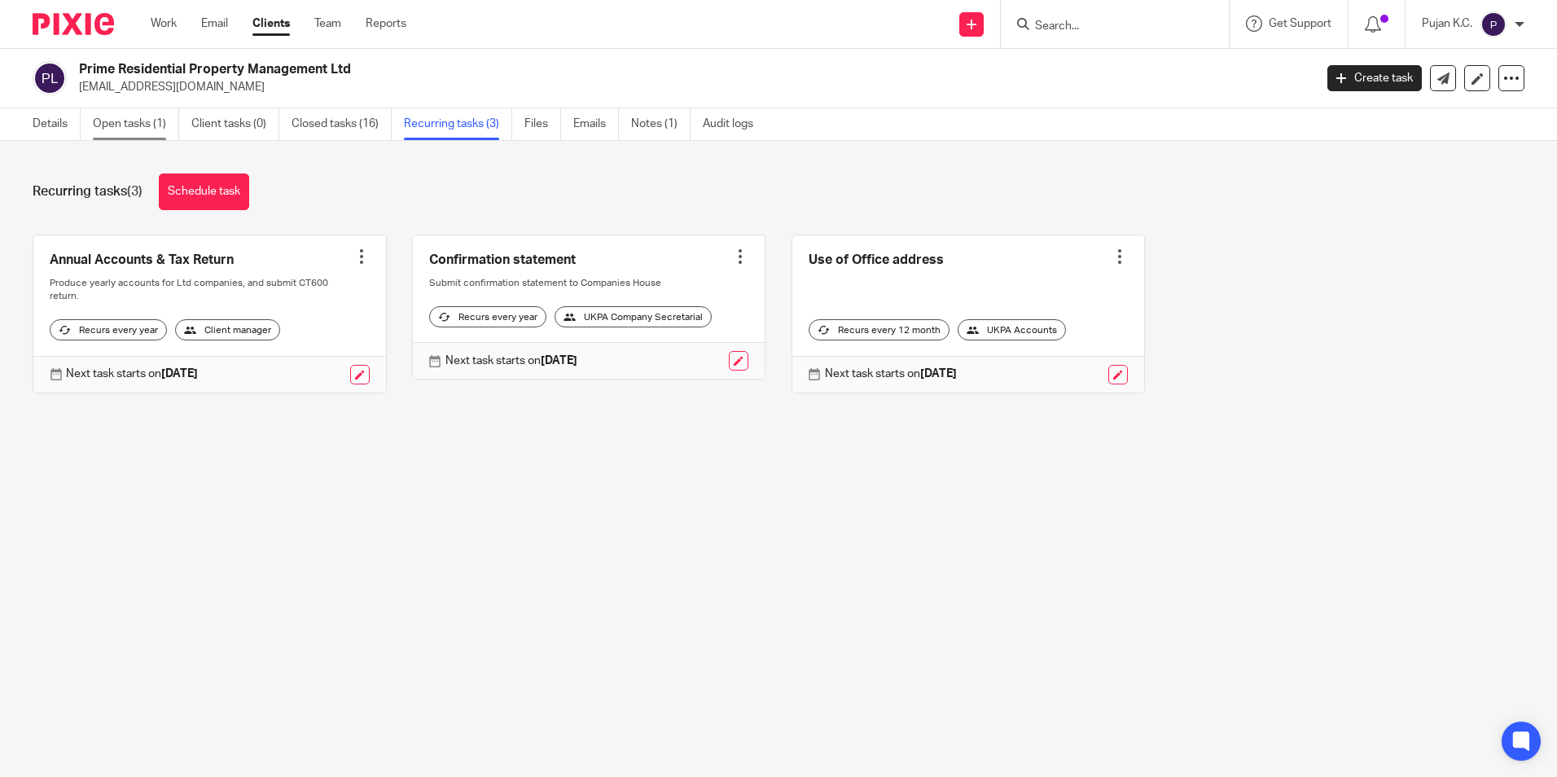
click at [136, 117] on link "Open tasks (1)" at bounding box center [136, 124] width 86 height 32
